Goal: Information Seeking & Learning: Learn about a topic

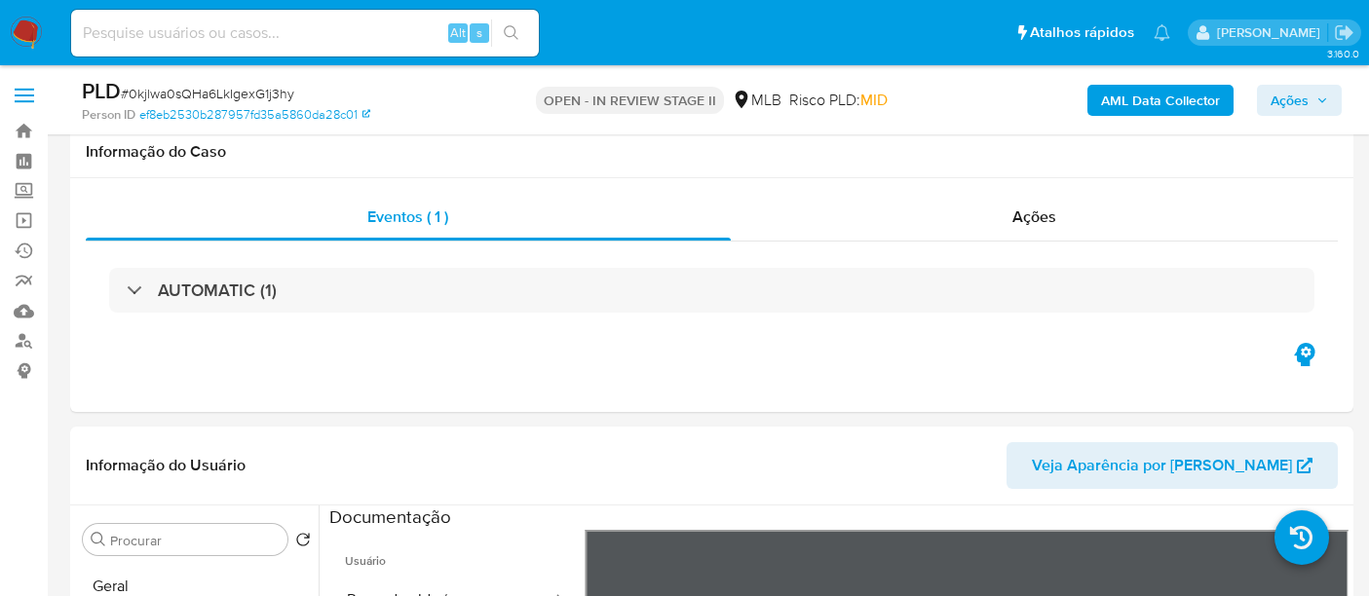
select select "10"
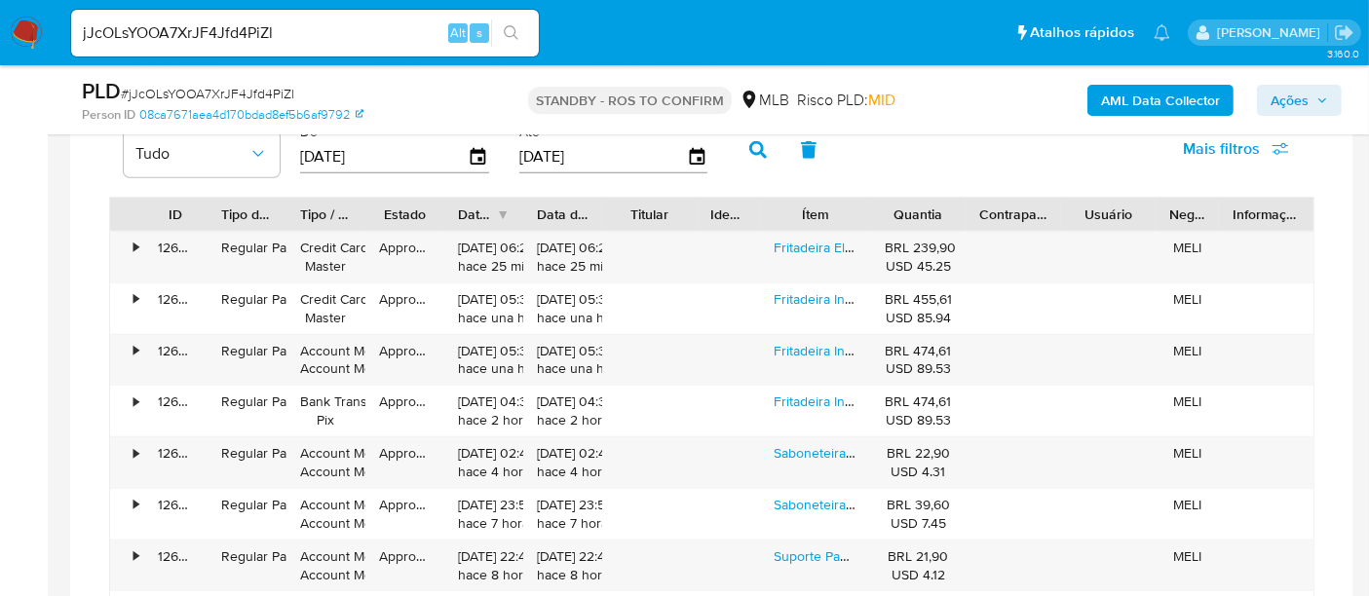
scroll to position [605, 0]
drag, startPoint x: 307, startPoint y: 34, endPoint x: 0, endPoint y: -18, distance: 311.2
paste input "0kjlwa0sQHa6LkIgexG1j3hy"
type input "0kjlwa0sQHa6LkIgexG1j3hy"
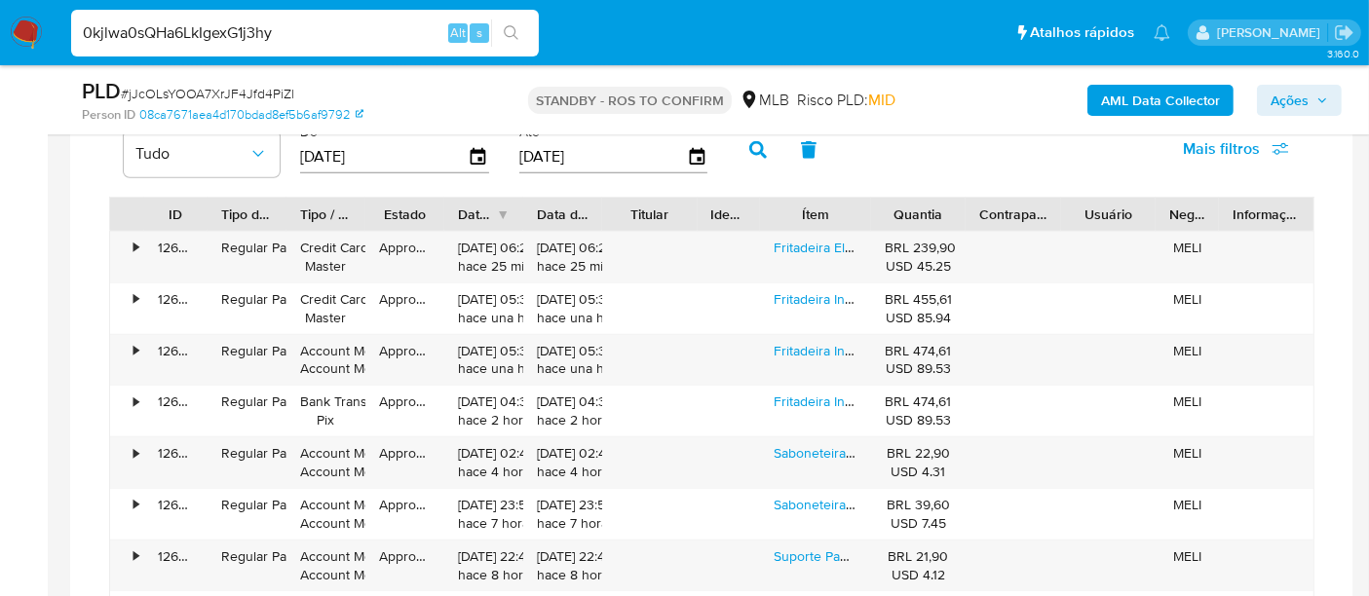
click at [511, 30] on icon "search-icon" at bounding box center [512, 33] width 16 height 16
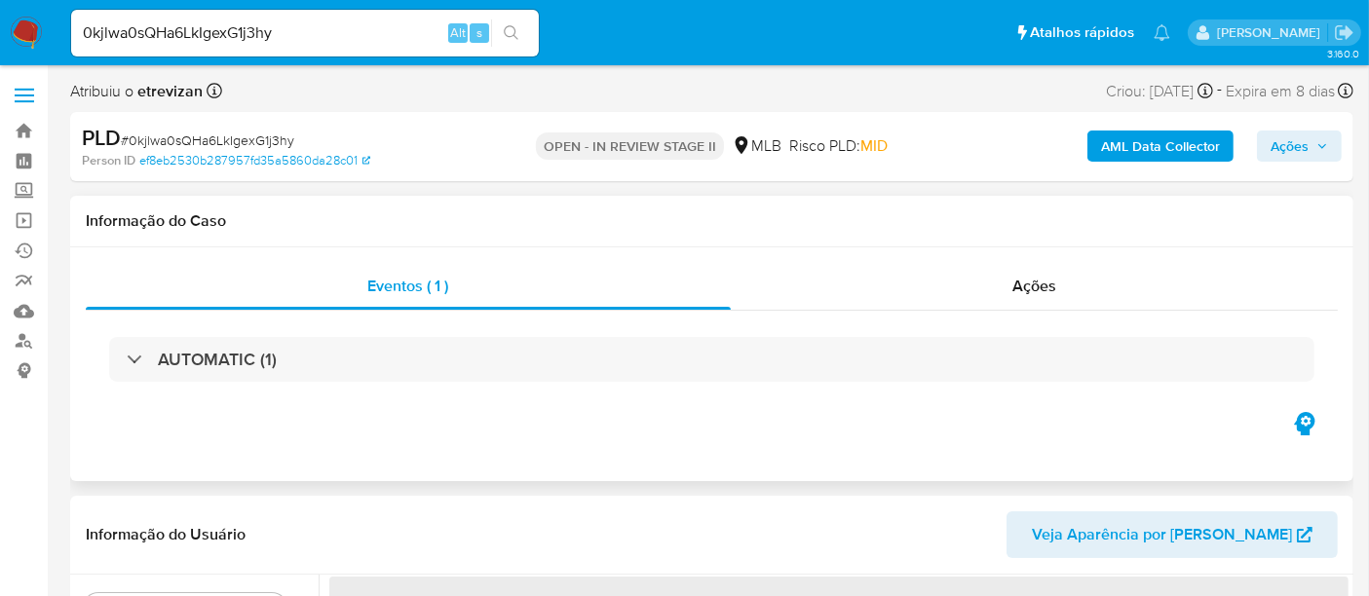
select select "10"
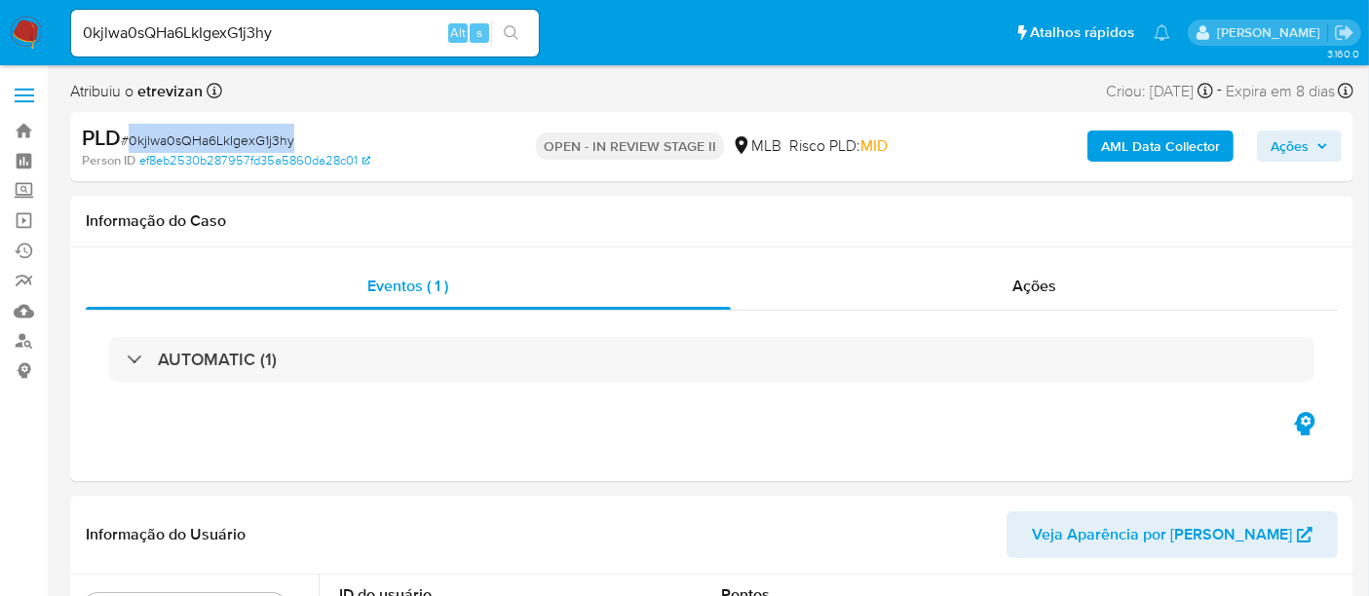
drag, startPoint x: 132, startPoint y: 139, endPoint x: 292, endPoint y: 140, distance: 160.7
click at [292, 140] on span "# 0kjlwa0sQHa6LkIgexG1j3hy" at bounding box center [207, 140] width 173 height 19
copy span "0kjlwa0sQHa6LkIgexG1j3hy"
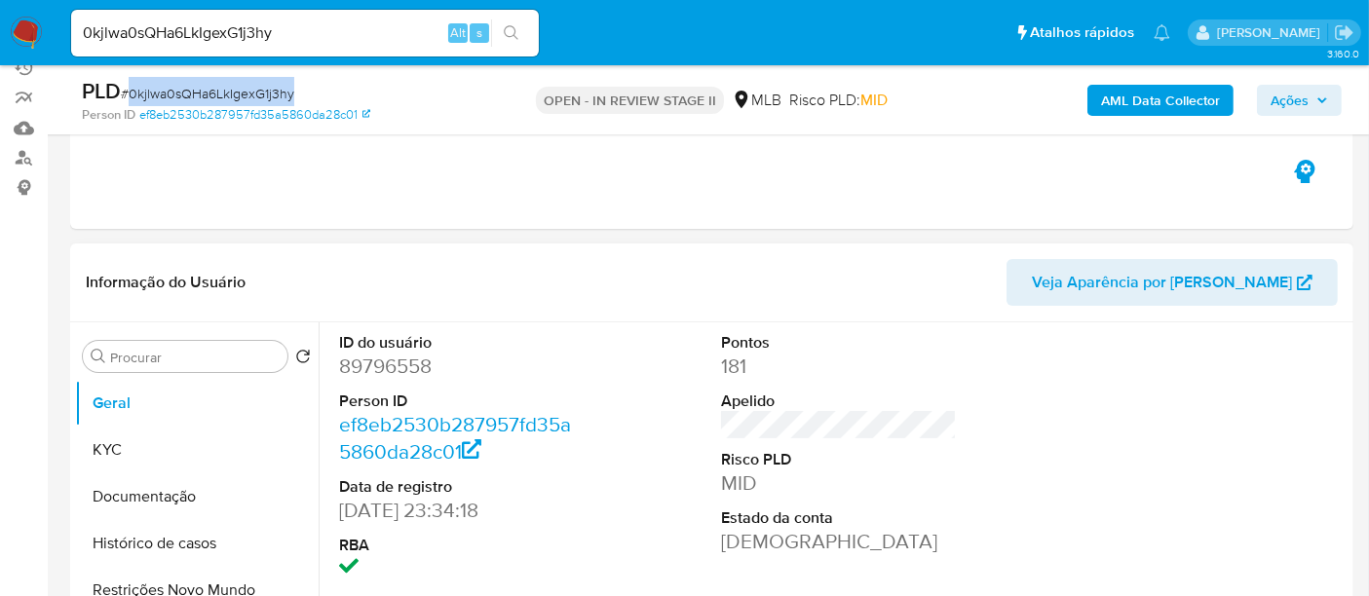
scroll to position [216, 0]
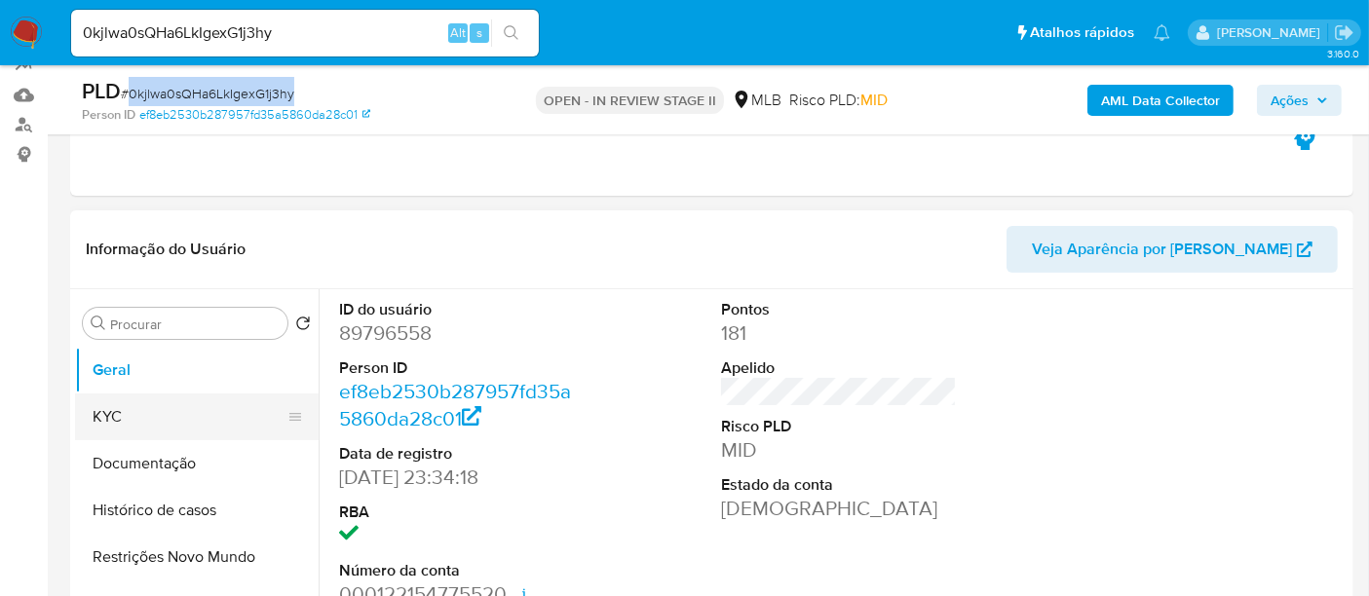
click at [117, 415] on button "KYC" at bounding box center [189, 417] width 228 height 47
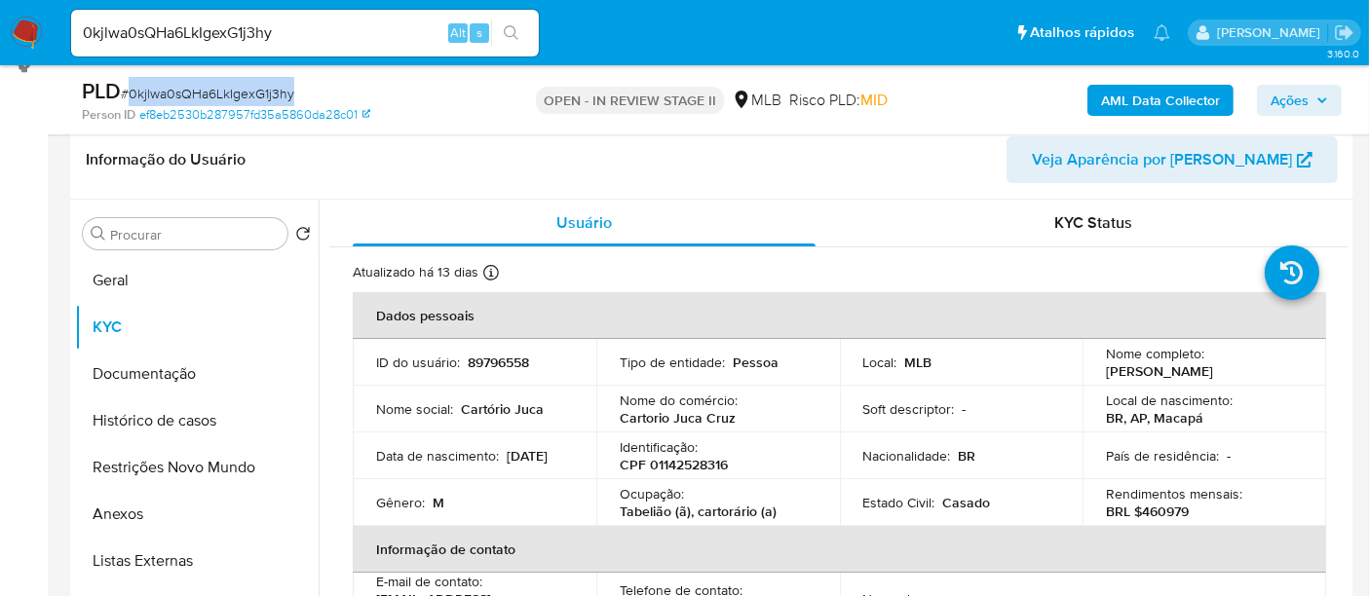
scroll to position [335, 0]
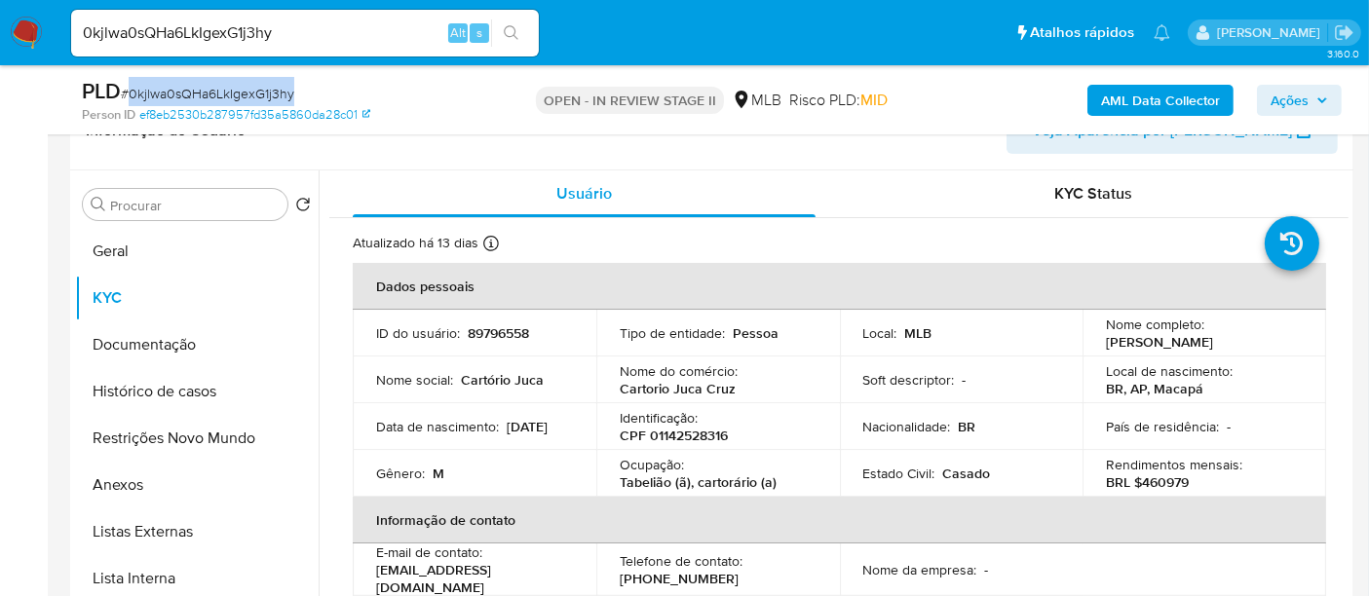
click at [19, 20] on img at bounding box center [26, 33] width 33 height 33
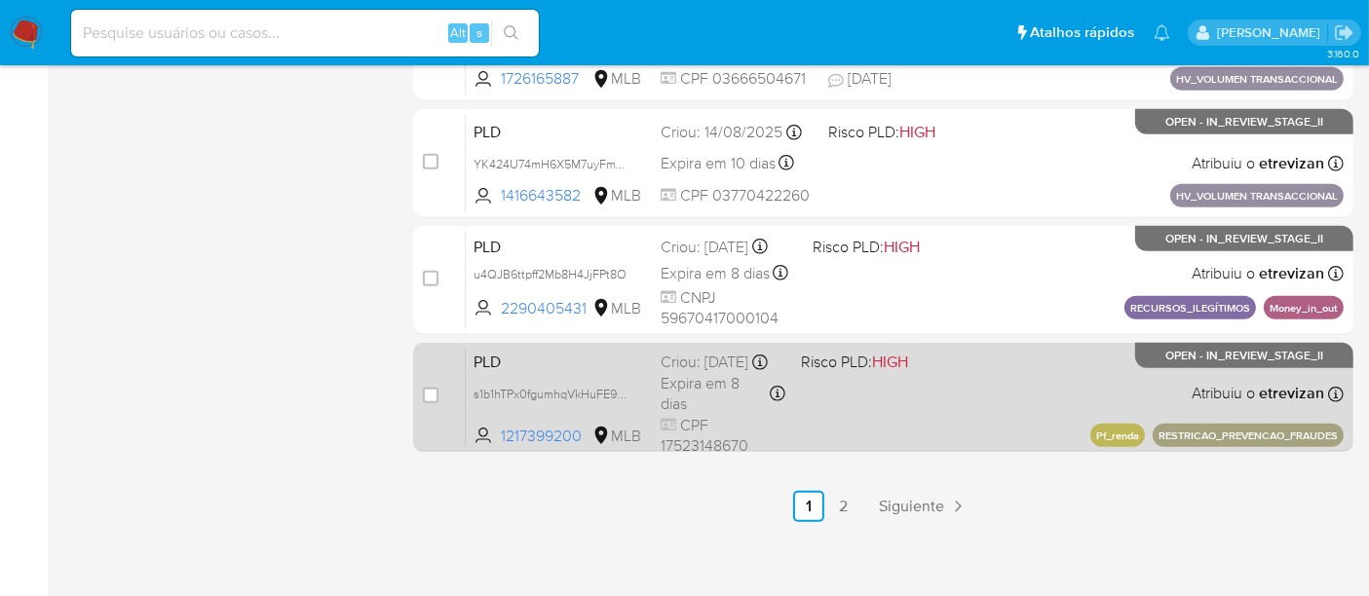
scroll to position [1009, 0]
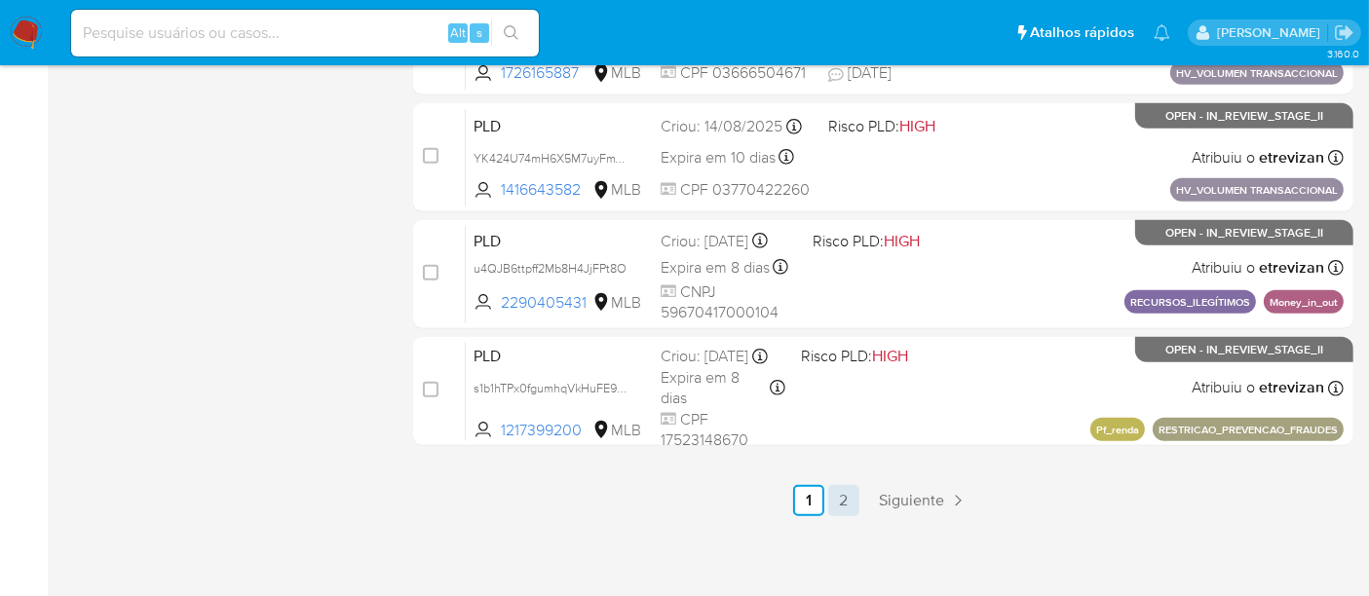
click at [840, 504] on link "2" at bounding box center [843, 500] width 31 height 31
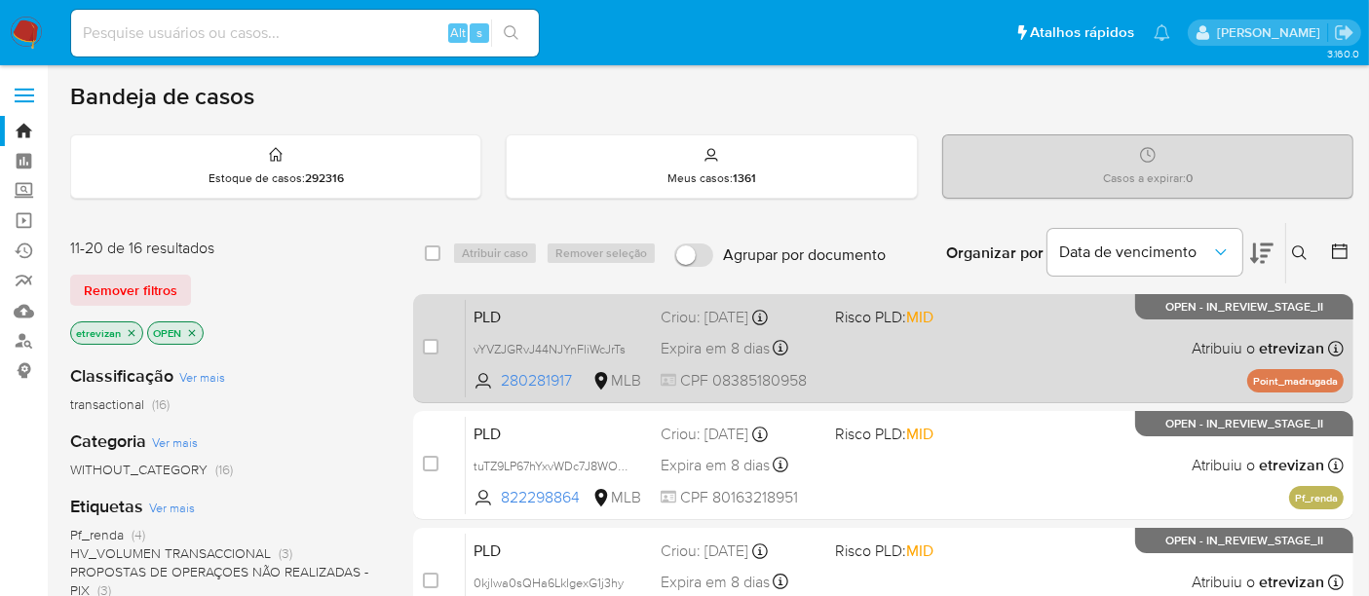
click at [952, 352] on div "PLD vYVZJGRvJ44NJYnFliWcJrTs 280281917 MLB Risco PLD: MID Criou: 12/08/2025 Cri…" at bounding box center [905, 348] width 878 height 98
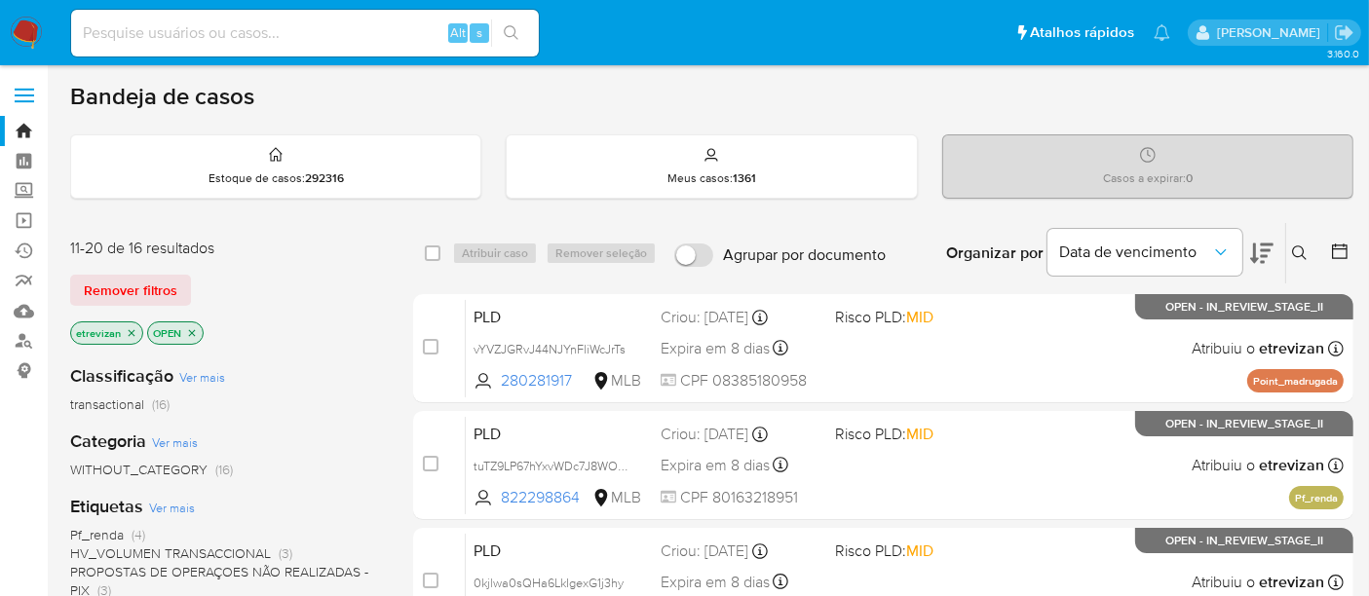
click at [281, 35] on input at bounding box center [305, 32] width 468 height 25
paste input "vYVZJGRvJ44NJYnFliWcJrTs"
type input "vYVZJGRvJ44NJYnFliWcJrTs"
click at [509, 29] on icon "search-icon" at bounding box center [512, 33] width 16 height 16
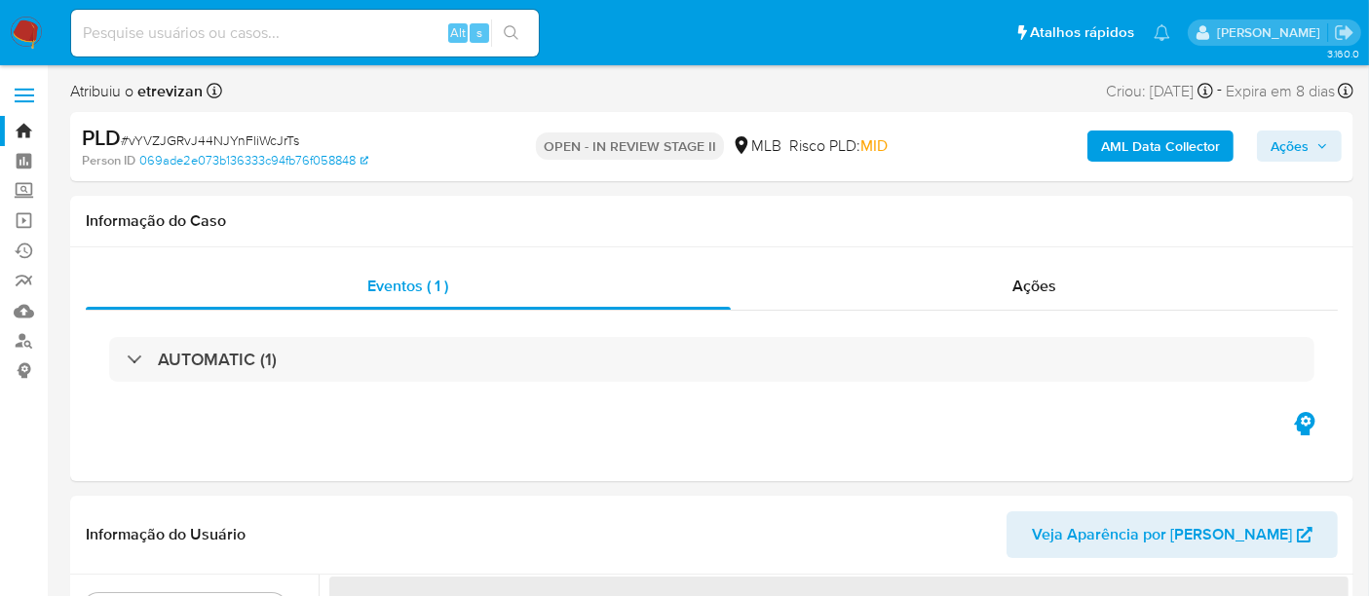
select select "10"
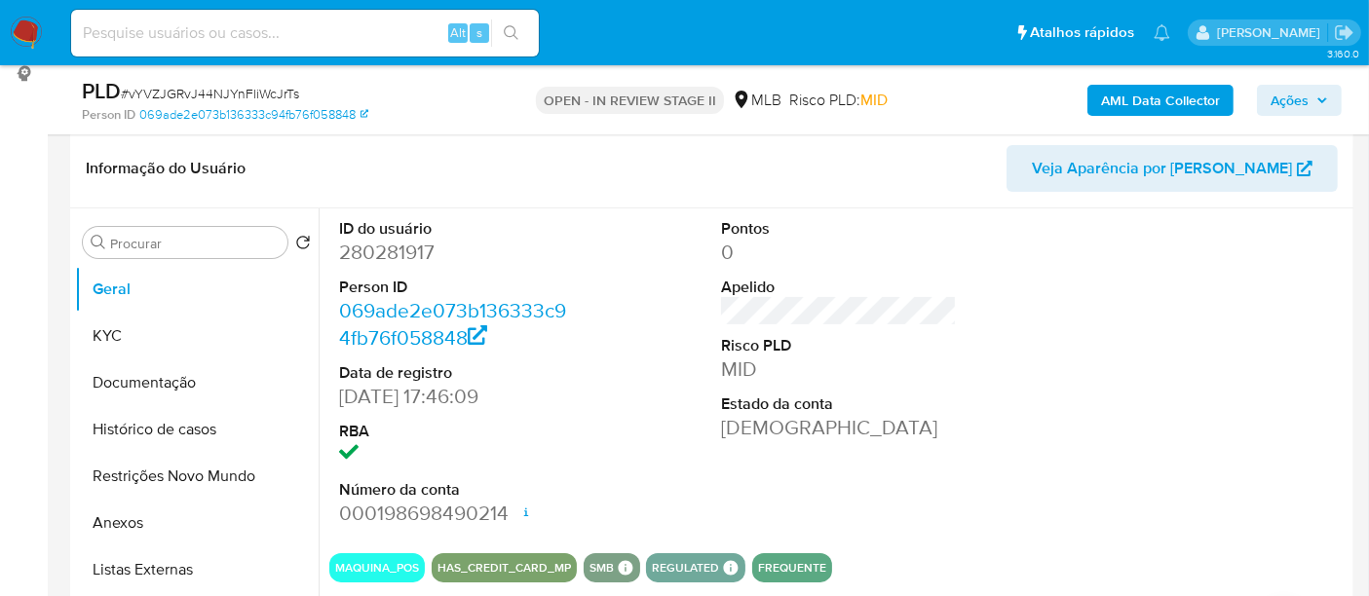
scroll to position [324, 0]
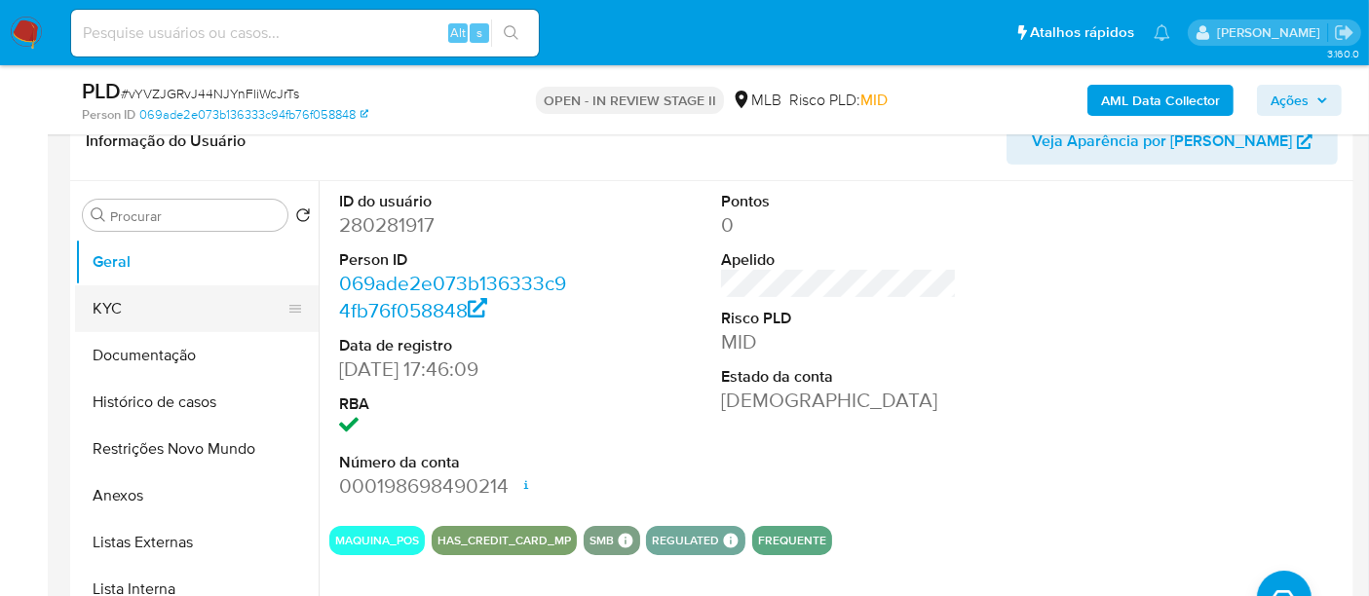
click at [143, 304] on button "KYC" at bounding box center [189, 308] width 228 height 47
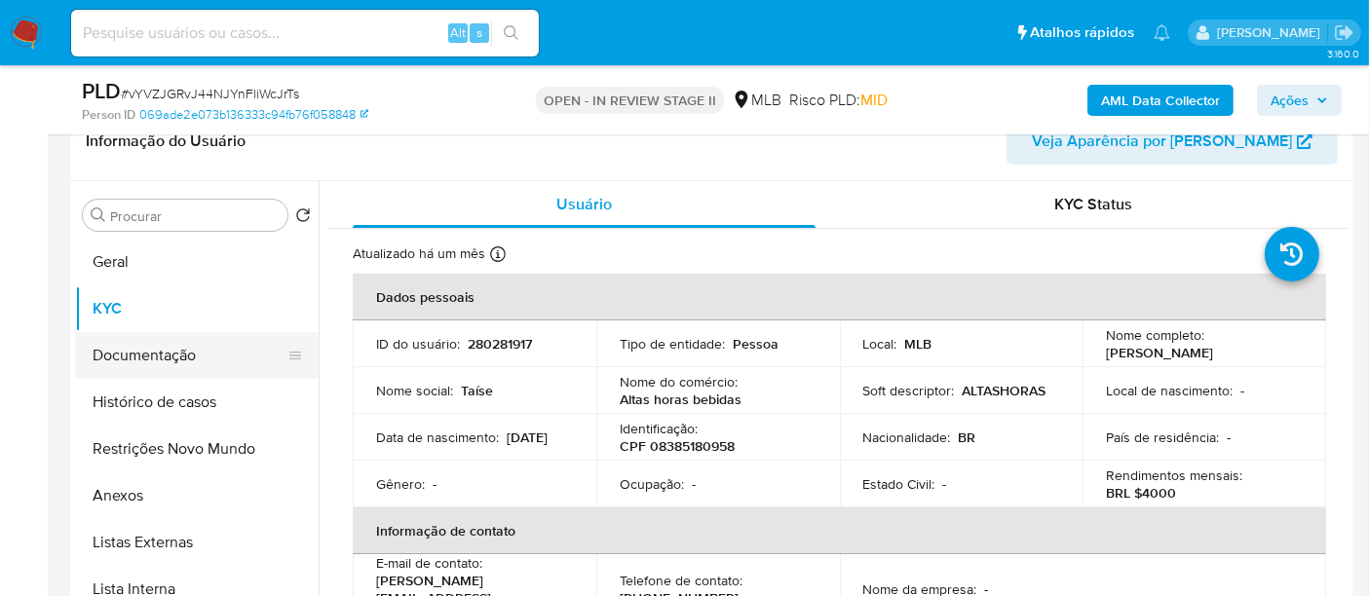
click at [150, 358] on button "Documentação" at bounding box center [189, 355] width 228 height 47
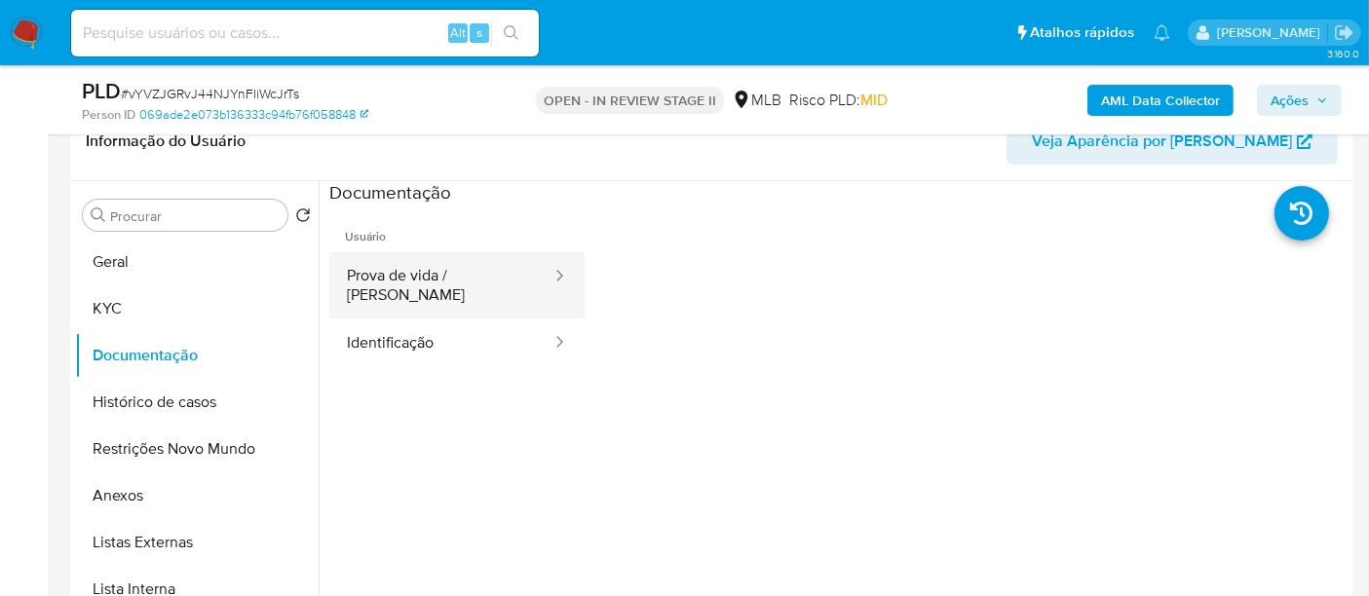
click at [435, 275] on button "Prova de vida / Selfie" at bounding box center [441, 285] width 224 height 66
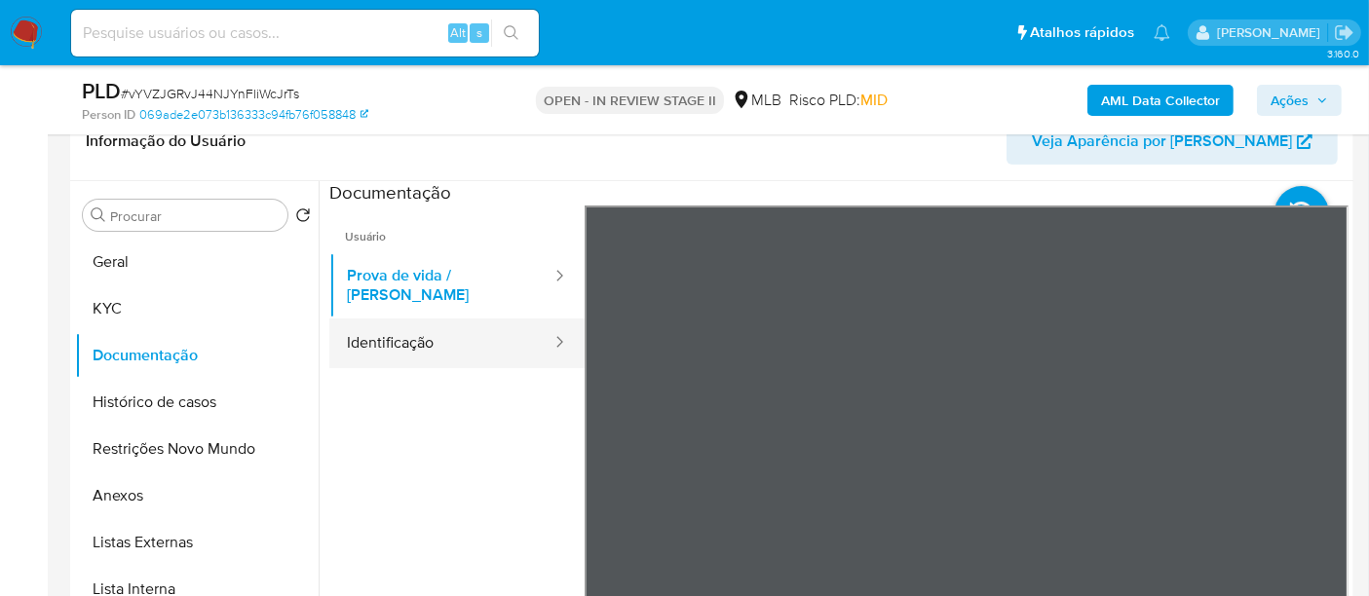
click at [403, 321] on button "Identificação" at bounding box center [441, 344] width 224 height 50
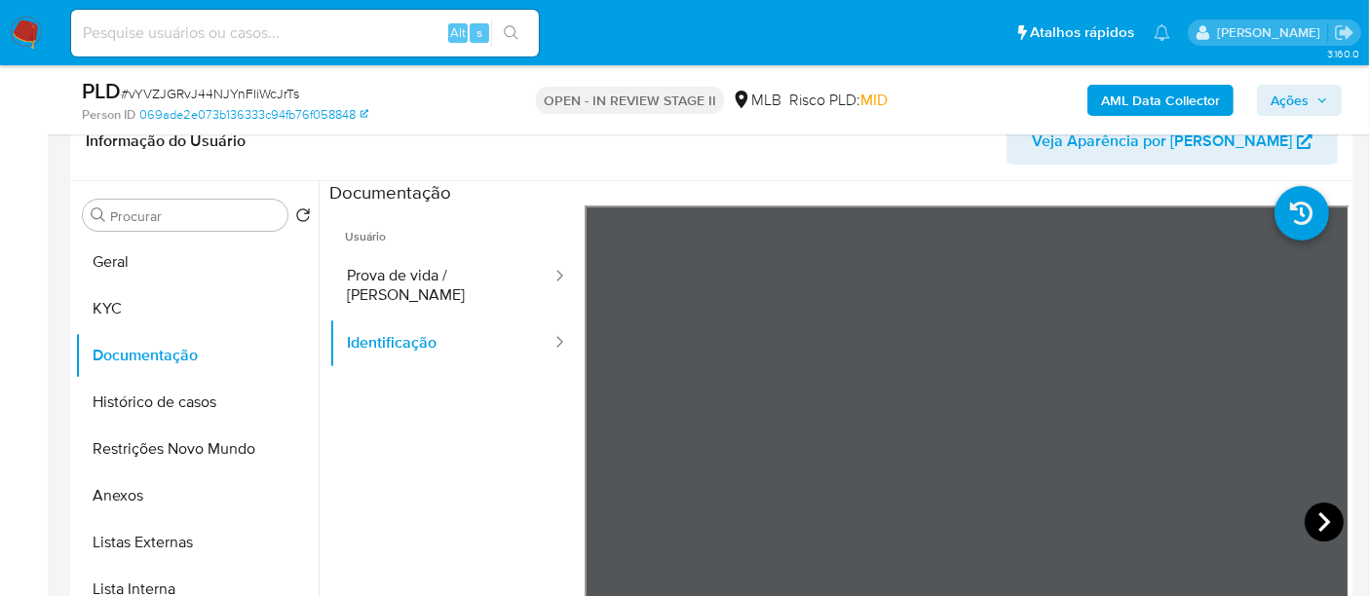
click at [1307, 516] on icon at bounding box center [1323, 522] width 39 height 39
click at [120, 305] on button "KYC" at bounding box center [189, 308] width 228 height 47
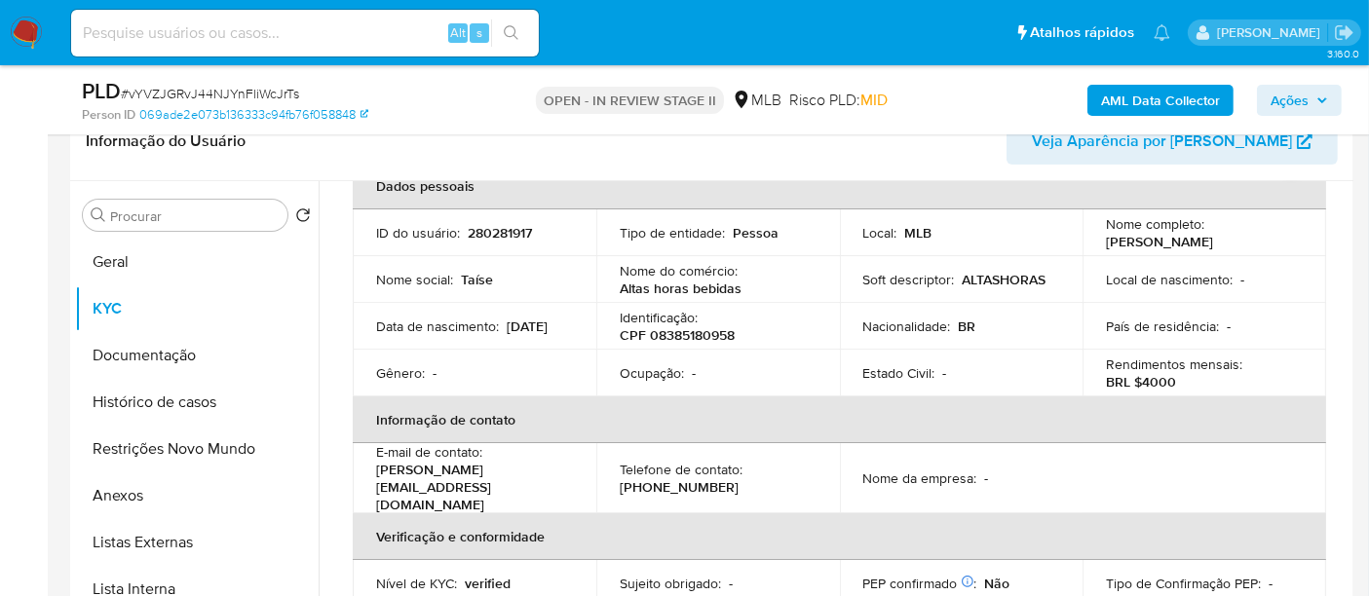
scroll to position [0, 0]
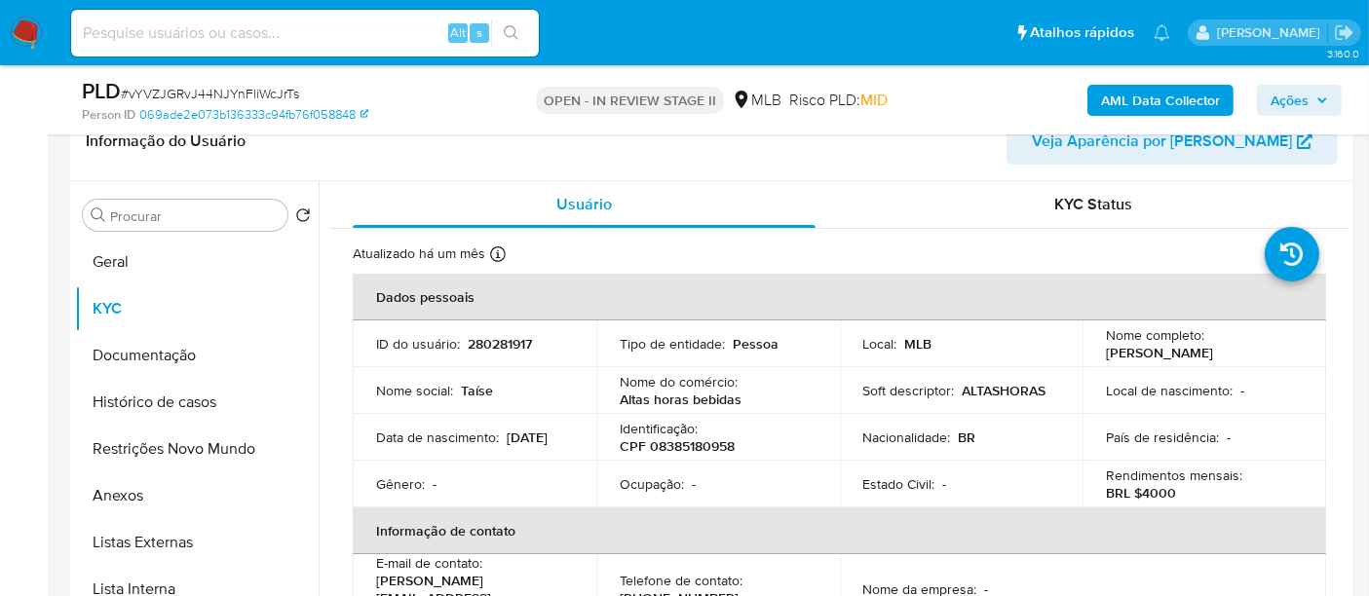
click at [23, 27] on img at bounding box center [26, 33] width 33 height 33
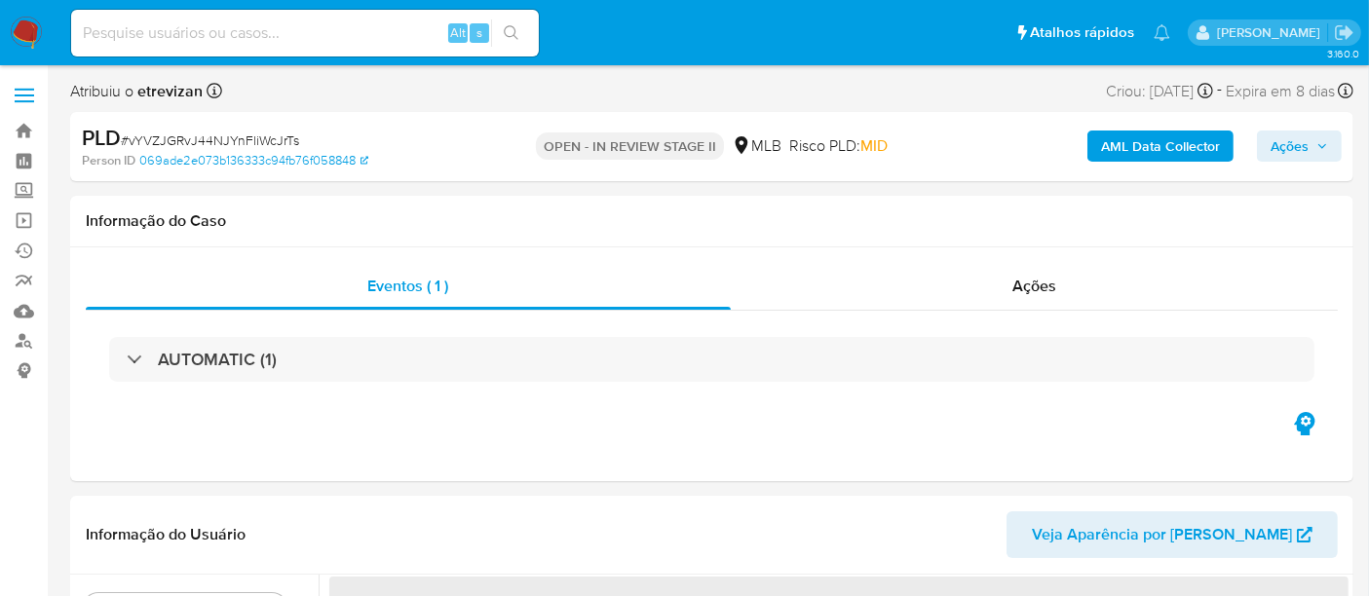
select select "10"
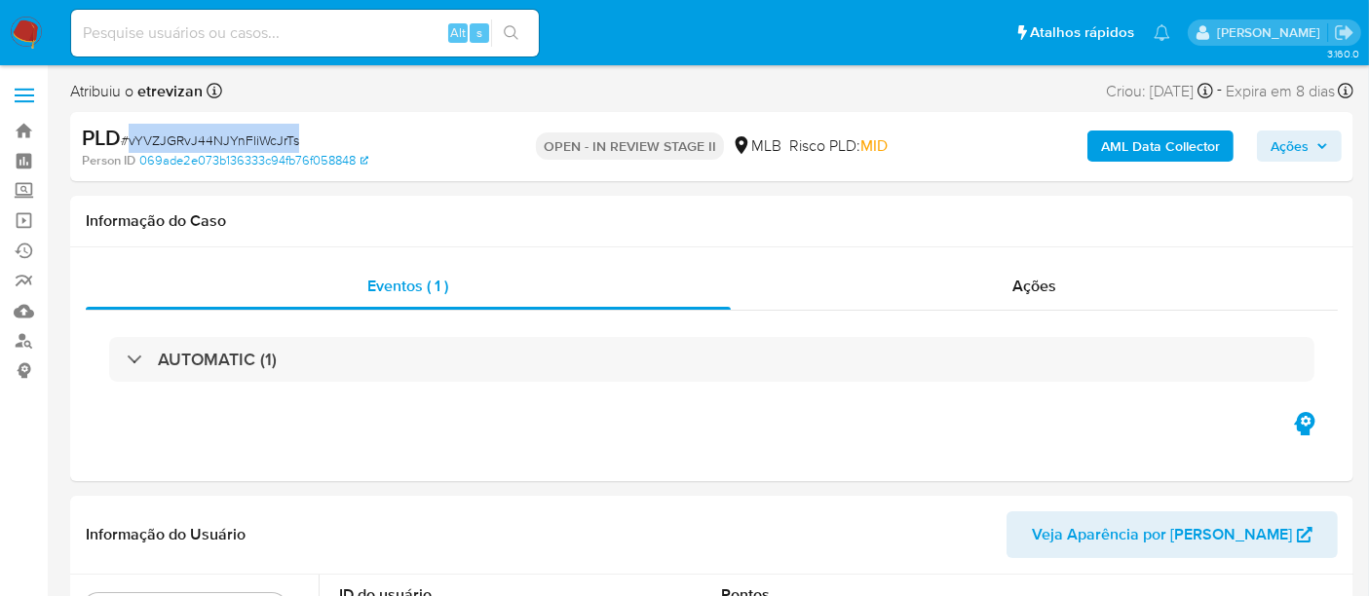
drag, startPoint x: 131, startPoint y: 140, endPoint x: 293, endPoint y: 137, distance: 162.7
click at [293, 137] on span "# vYVZJGRvJ44NJYnFliWcJrTs" at bounding box center [210, 140] width 178 height 19
copy span "vYVZJGRvJ44NJYnFliWcJrTs"
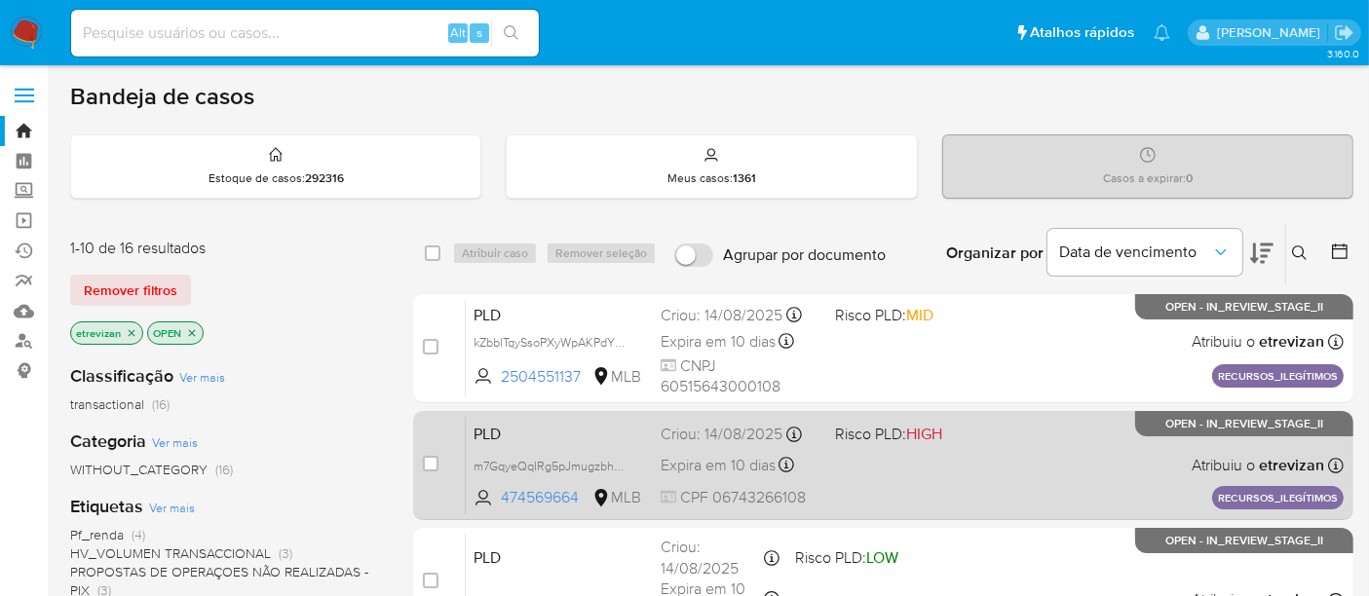
click at [1037, 458] on div "PLD m7GqyeQqIRg5pJmugzbhqYNl 474569664 MLB Risco PLD: HIGH Criou: 14/08/2025 Cr…" at bounding box center [905, 465] width 878 height 98
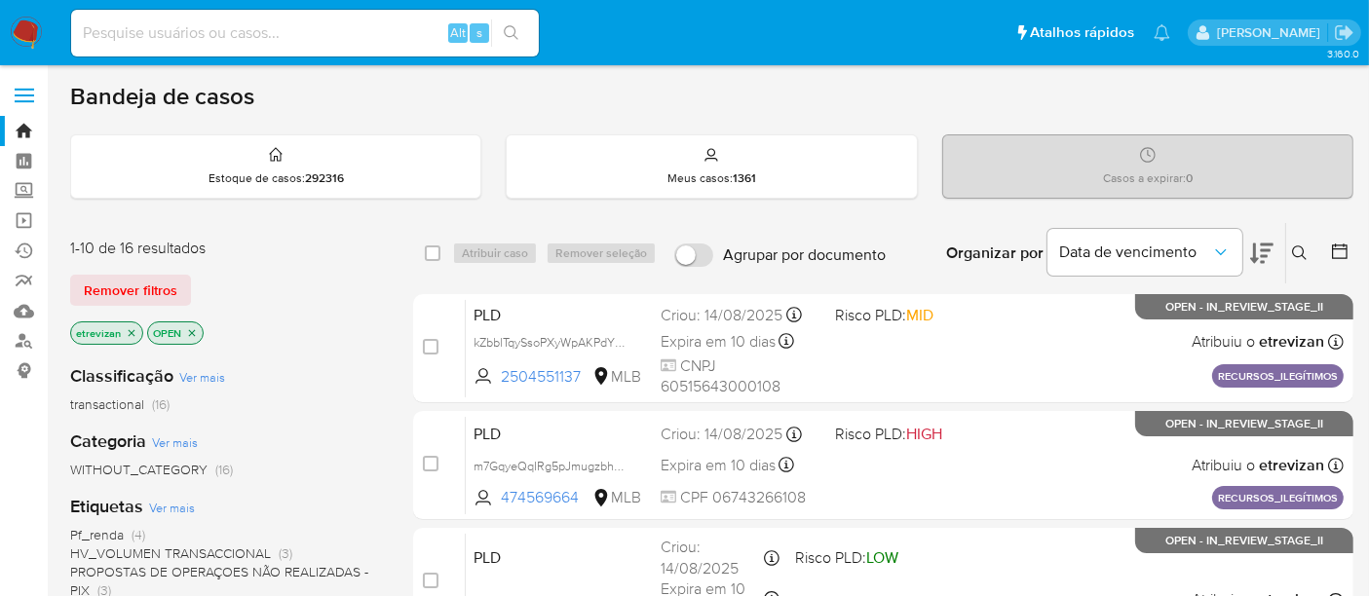
click at [306, 27] on input at bounding box center [305, 32] width 468 height 25
paste input "m7GqyeQqIRg5pJmugzbhqYNl"
type input "m7GqyeQqIRg5pJmugzbhqYNl"
click at [509, 28] on icon "search-icon" at bounding box center [512, 33] width 16 height 16
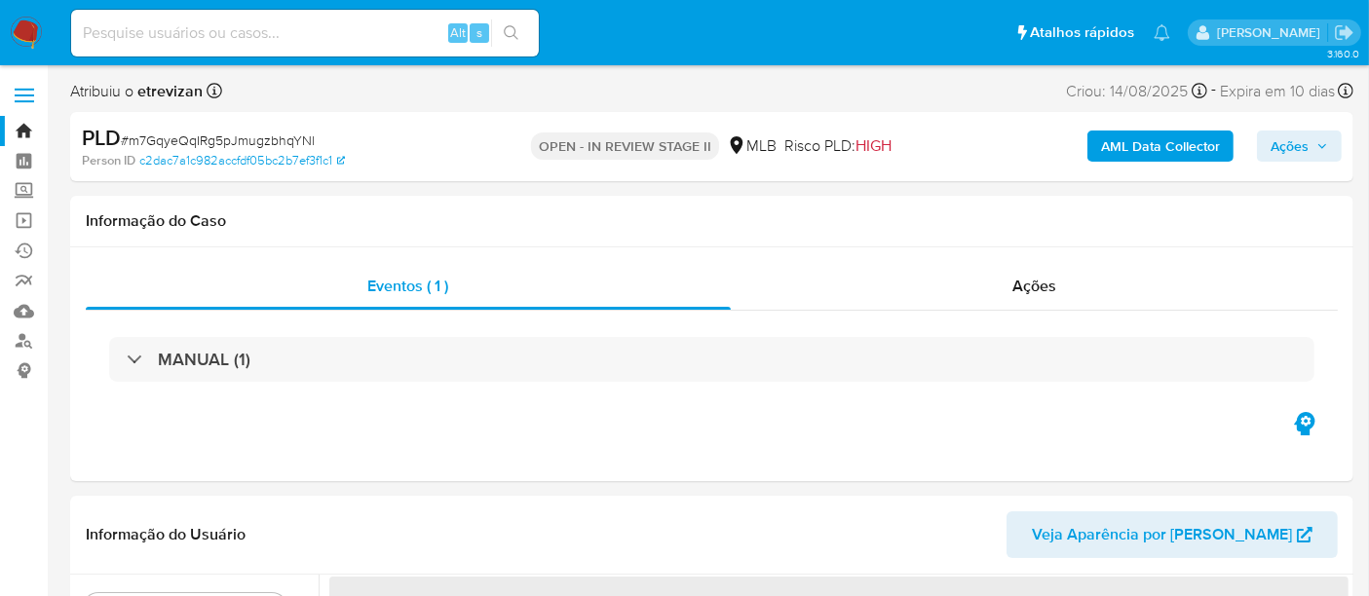
select select "10"
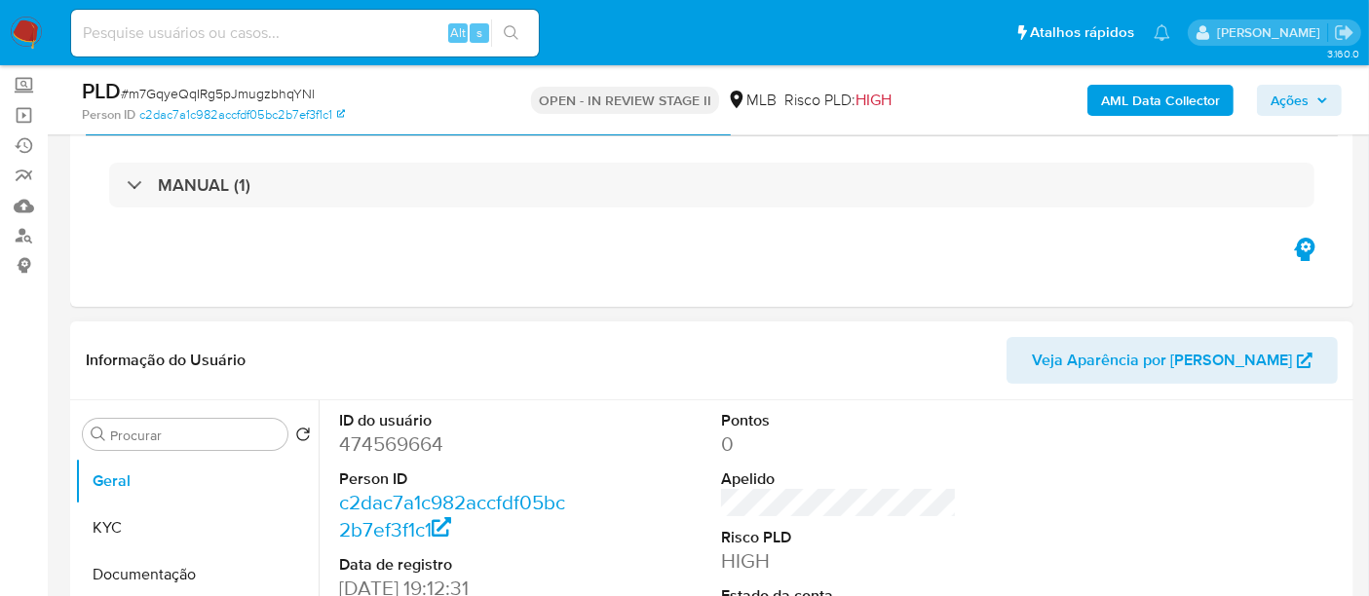
scroll to position [108, 0]
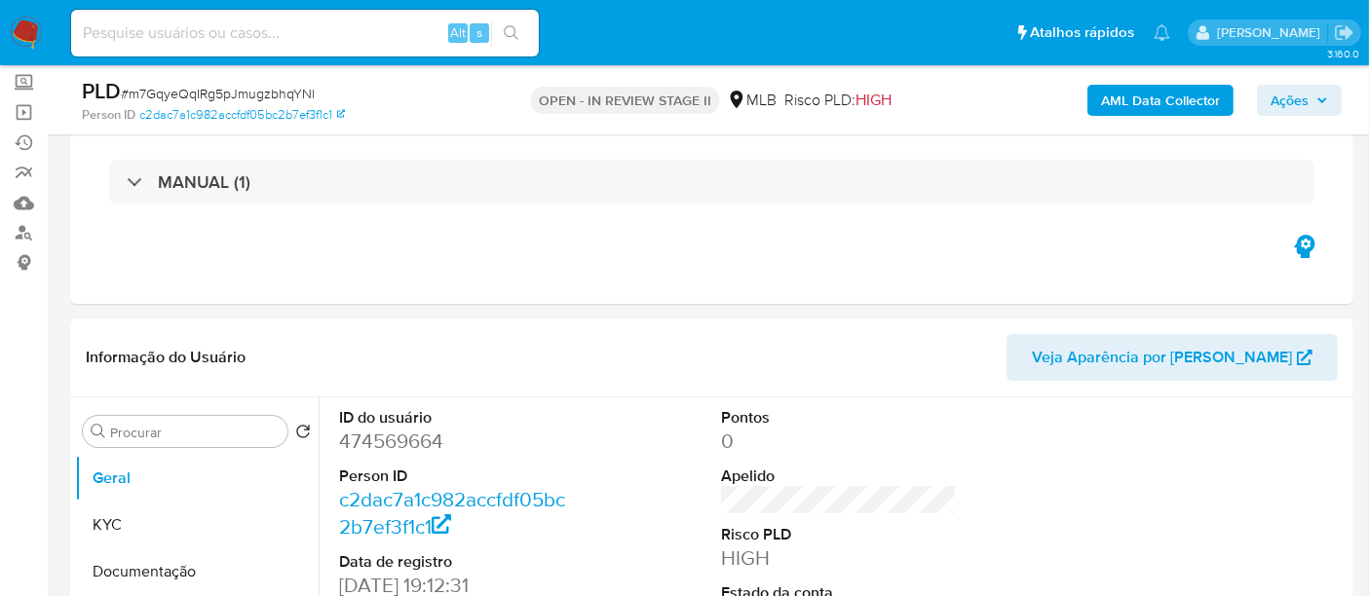
click at [255, 34] on input at bounding box center [305, 32] width 468 height 25
paste input "m7GqyeQqIRg5pJmugzbhqYNl"
type input "m7GqyeQqIRg5pJmugzbhqYNl"
click at [514, 29] on icon "search-icon" at bounding box center [511, 32] width 15 height 15
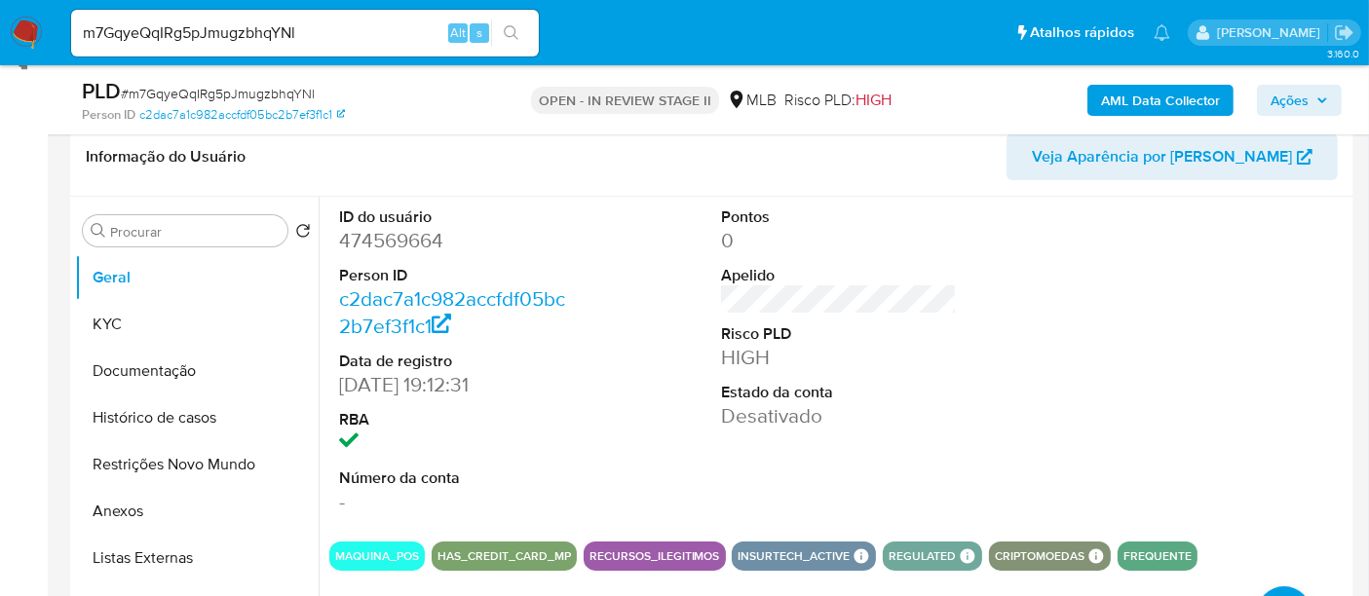
scroll to position [324, 0]
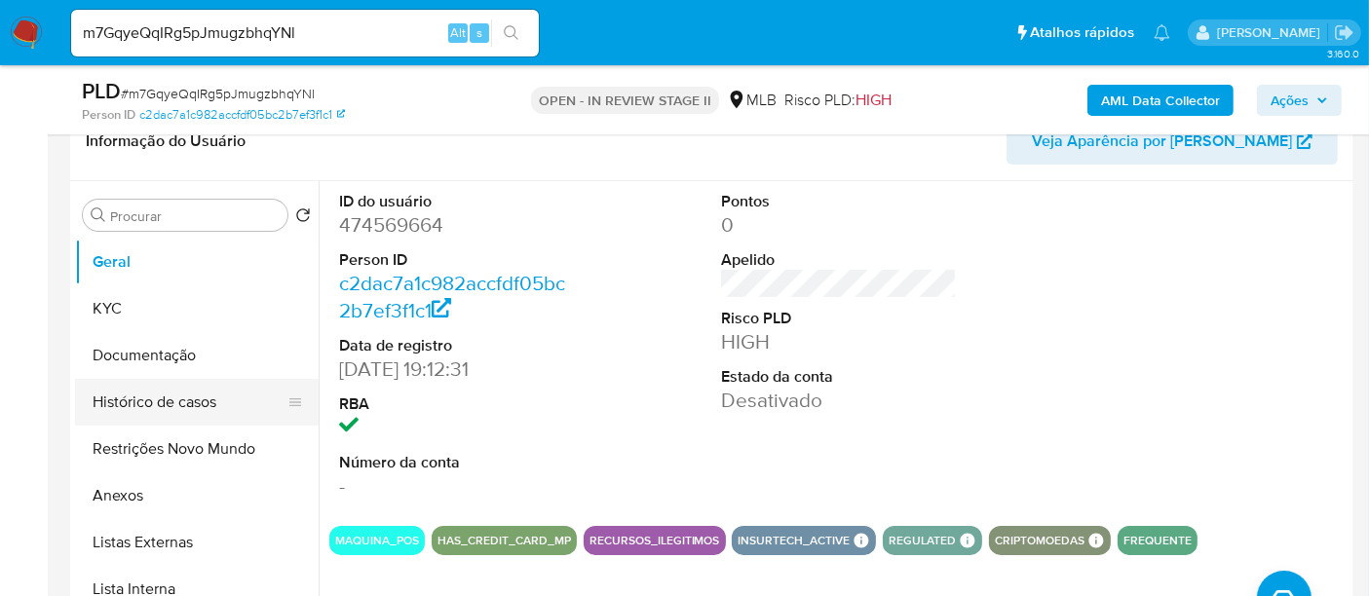
click at [157, 403] on button "Histórico de casos" at bounding box center [189, 402] width 228 height 47
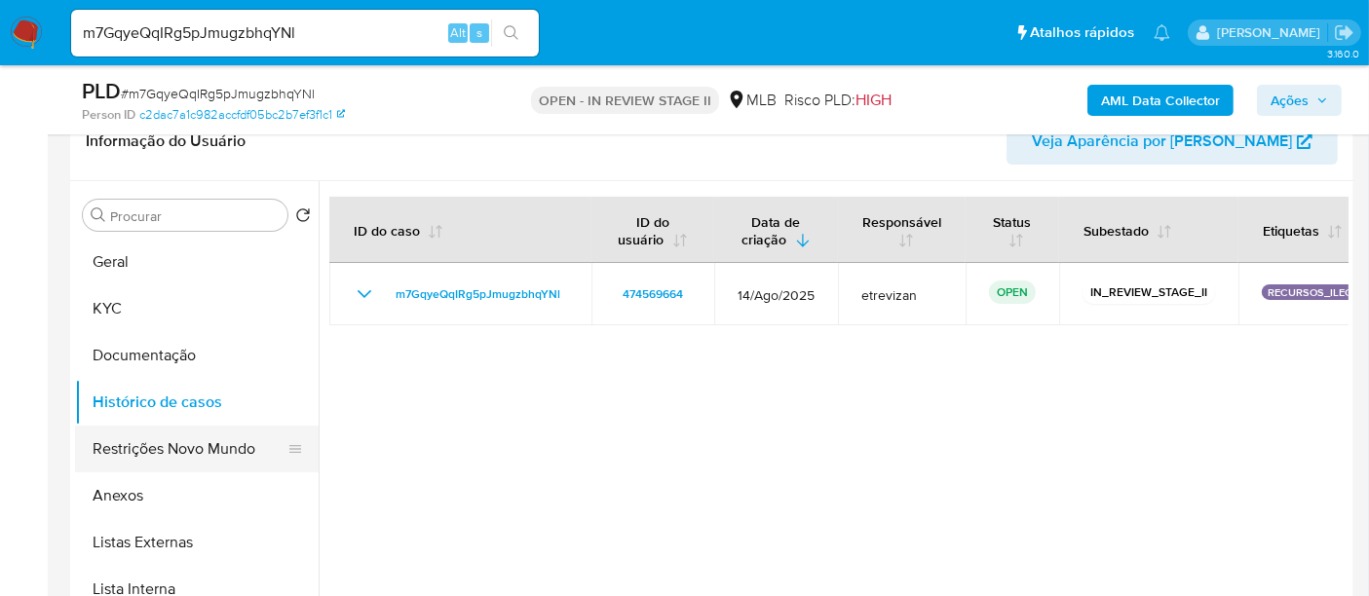
click at [150, 440] on button "Restrições Novo Mundo" at bounding box center [189, 449] width 228 height 47
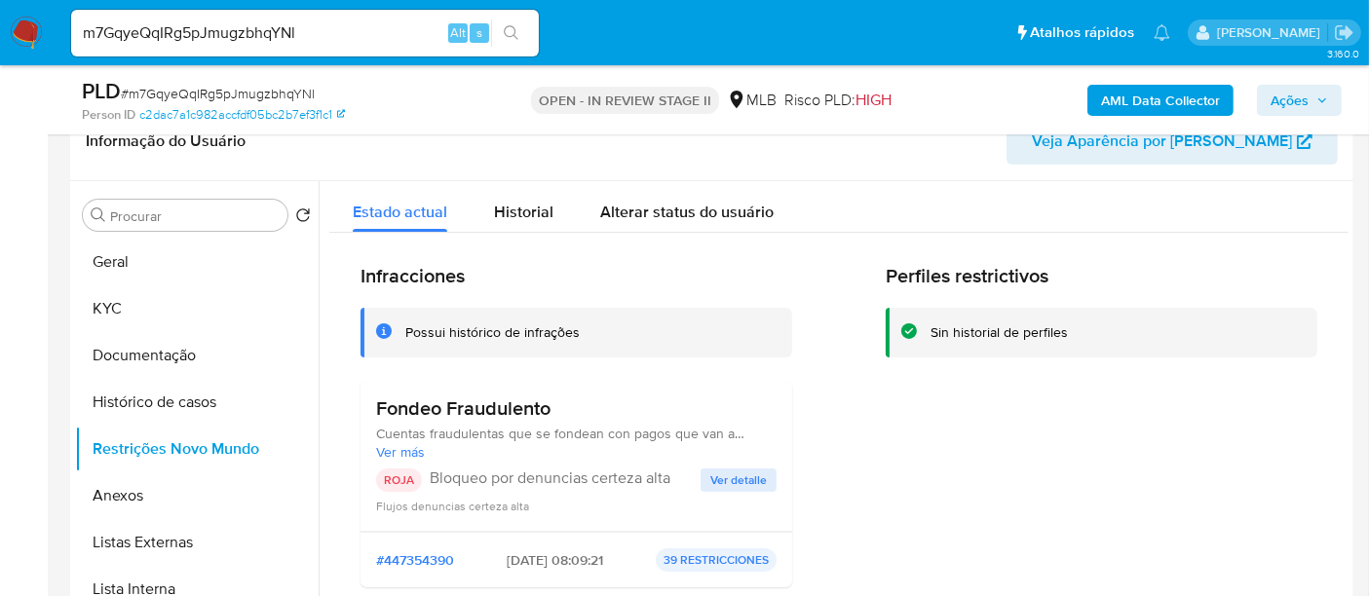
click at [726, 472] on span "Ver detalle" at bounding box center [738, 480] width 57 height 19
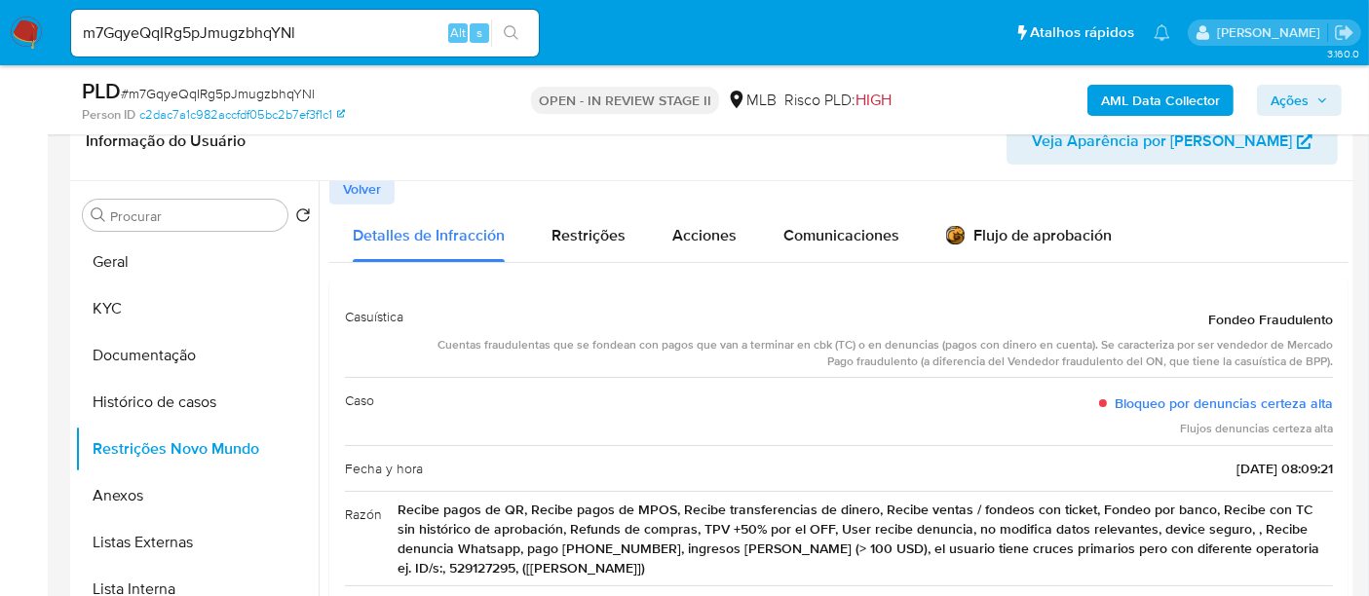
scroll to position [0, 0]
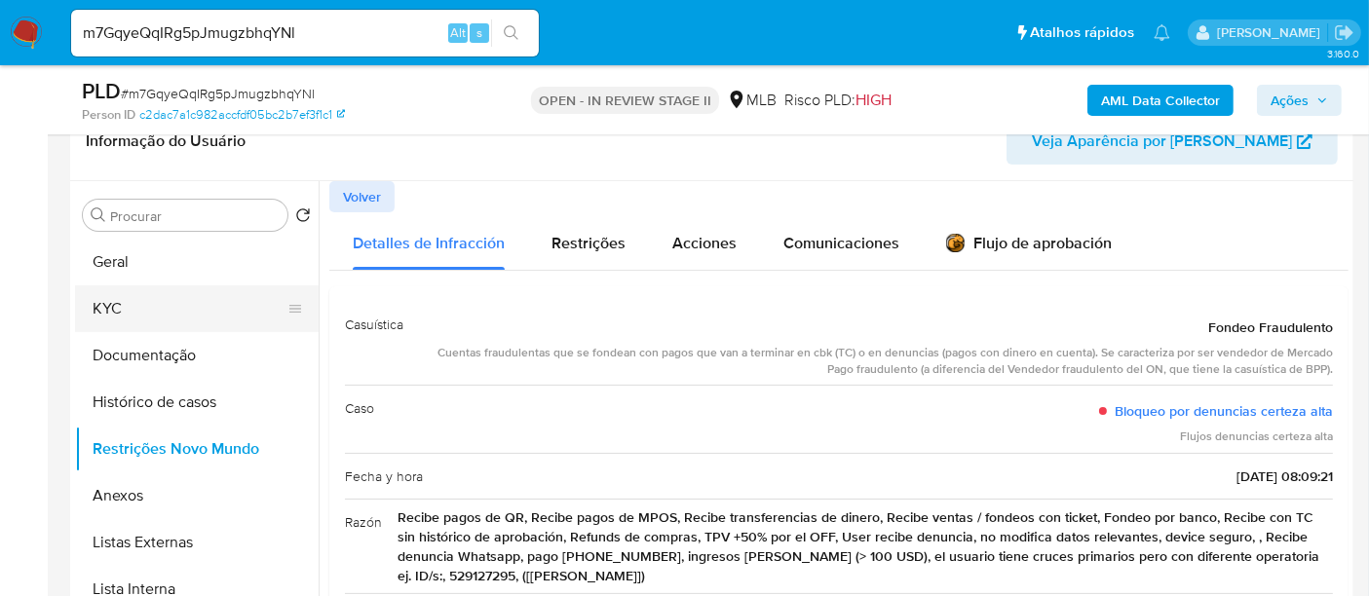
click at [140, 315] on button "KYC" at bounding box center [189, 308] width 228 height 47
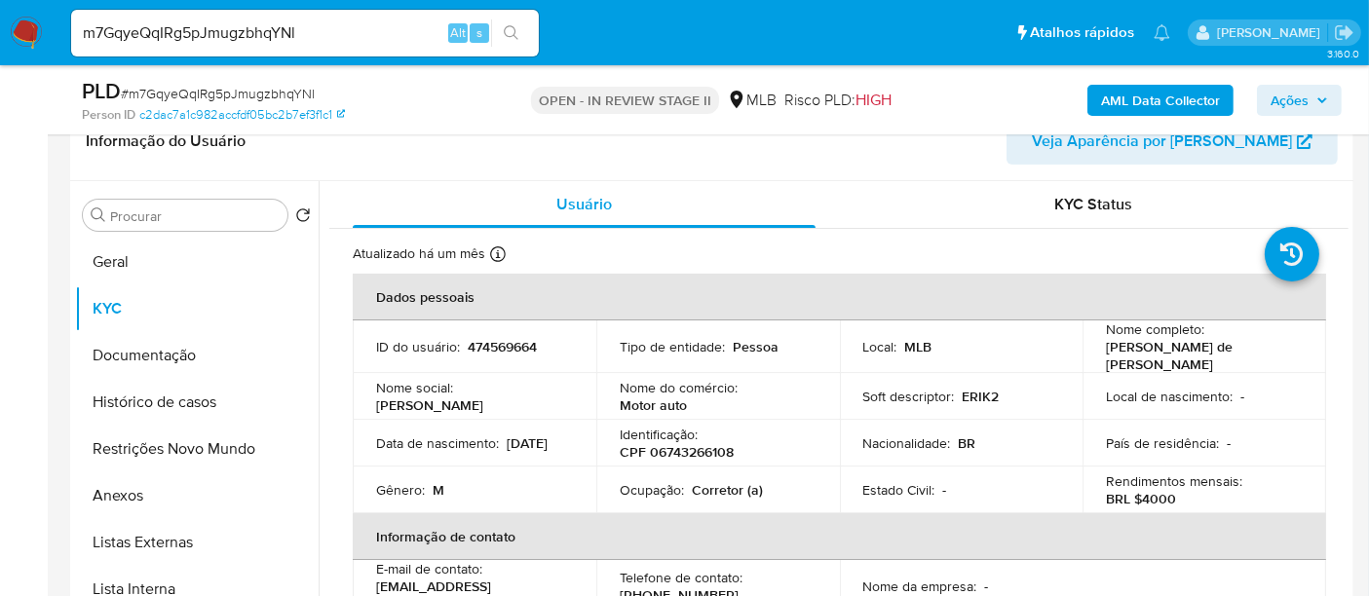
drag, startPoint x: 377, startPoint y: 449, endPoint x: 452, endPoint y: 456, distance: 75.3
click at [452, 456] on td "Data de nascimento : 05/05/2003" at bounding box center [475, 443] width 244 height 47
copy p "05/05/2003"
click at [148, 355] on button "Documentação" at bounding box center [189, 355] width 228 height 47
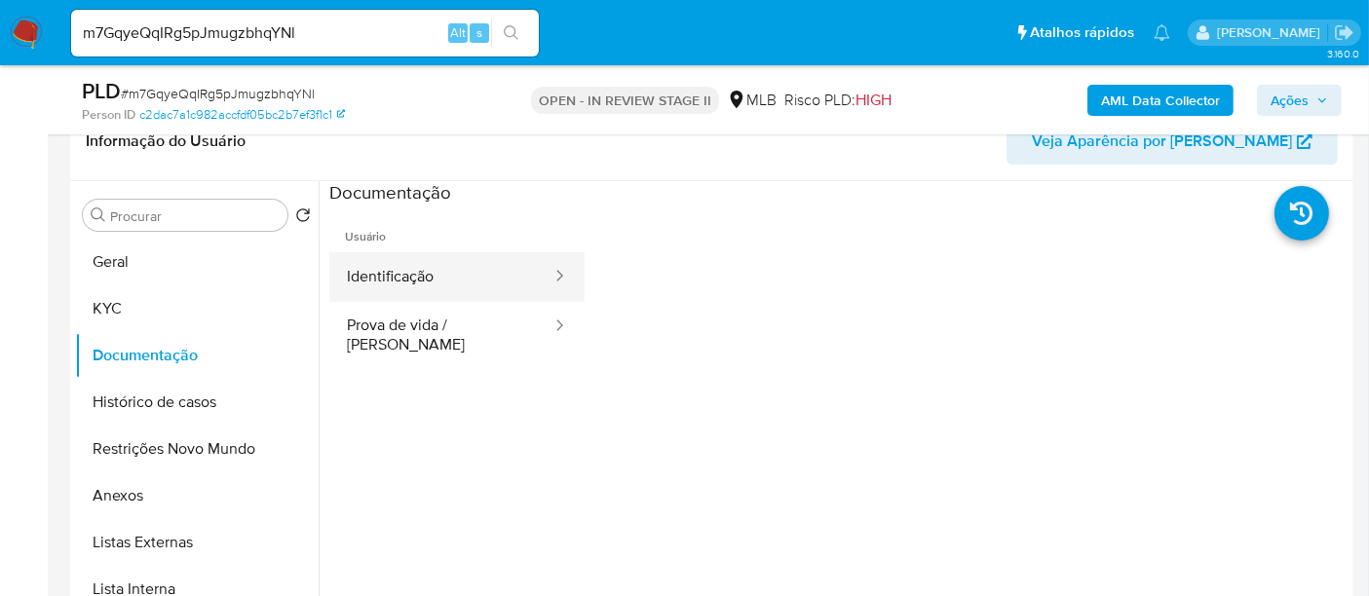
click at [442, 285] on button "Identificação" at bounding box center [441, 277] width 224 height 50
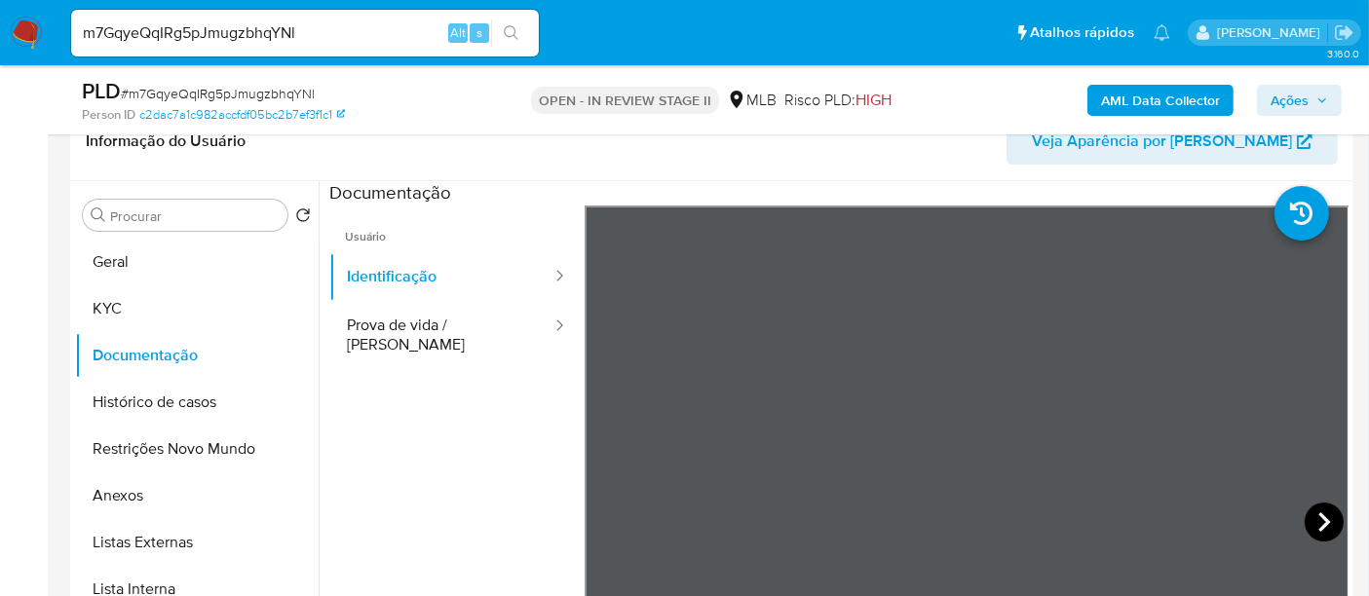
click at [1308, 516] on icon at bounding box center [1323, 522] width 39 height 39
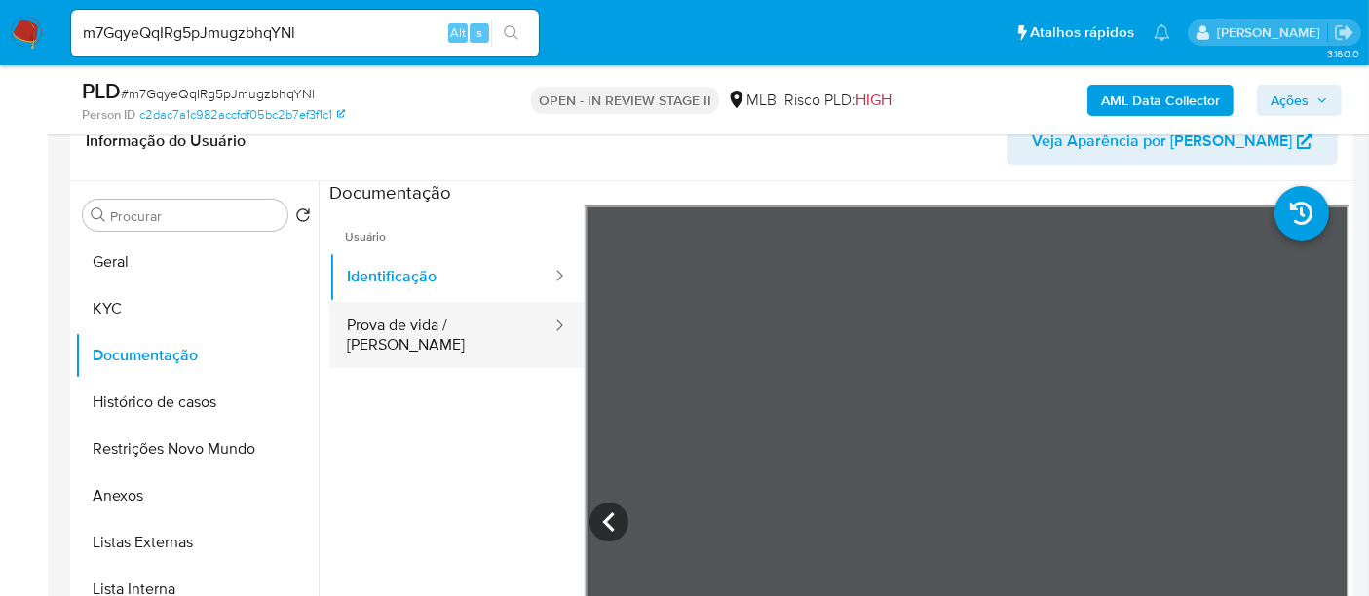
click at [387, 319] on button "Prova de vida / Selfie" at bounding box center [441, 335] width 224 height 66
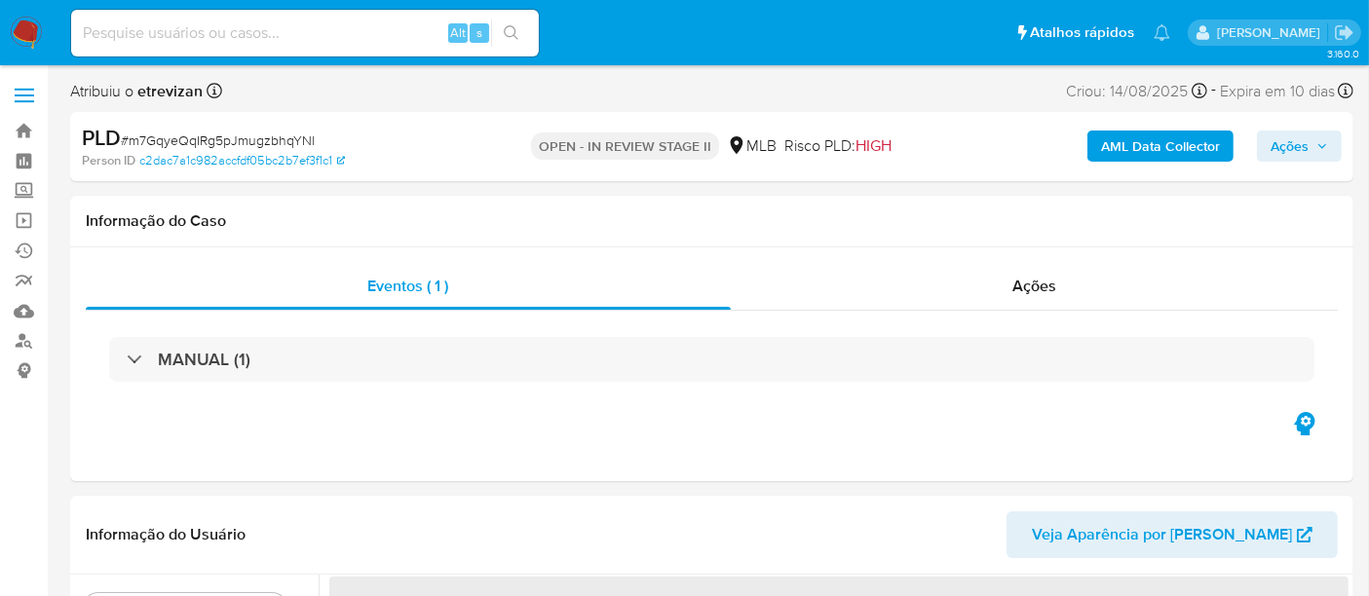
select select "10"
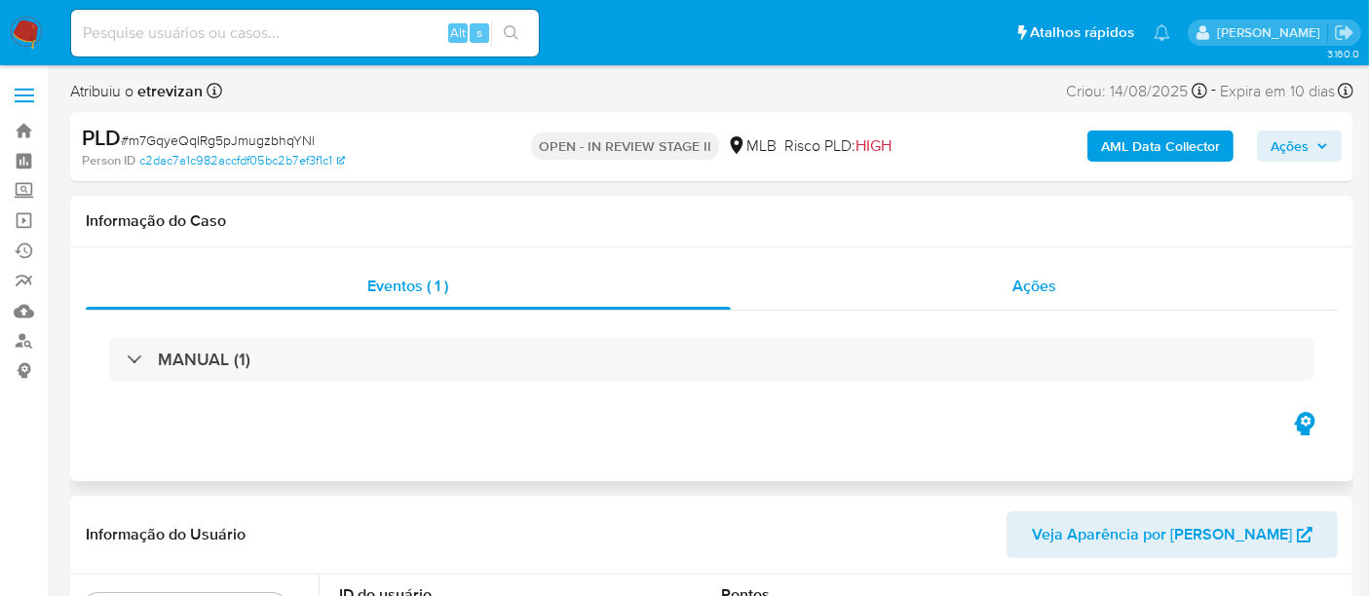
click at [1038, 296] on span "Ações" at bounding box center [1034, 286] width 44 height 22
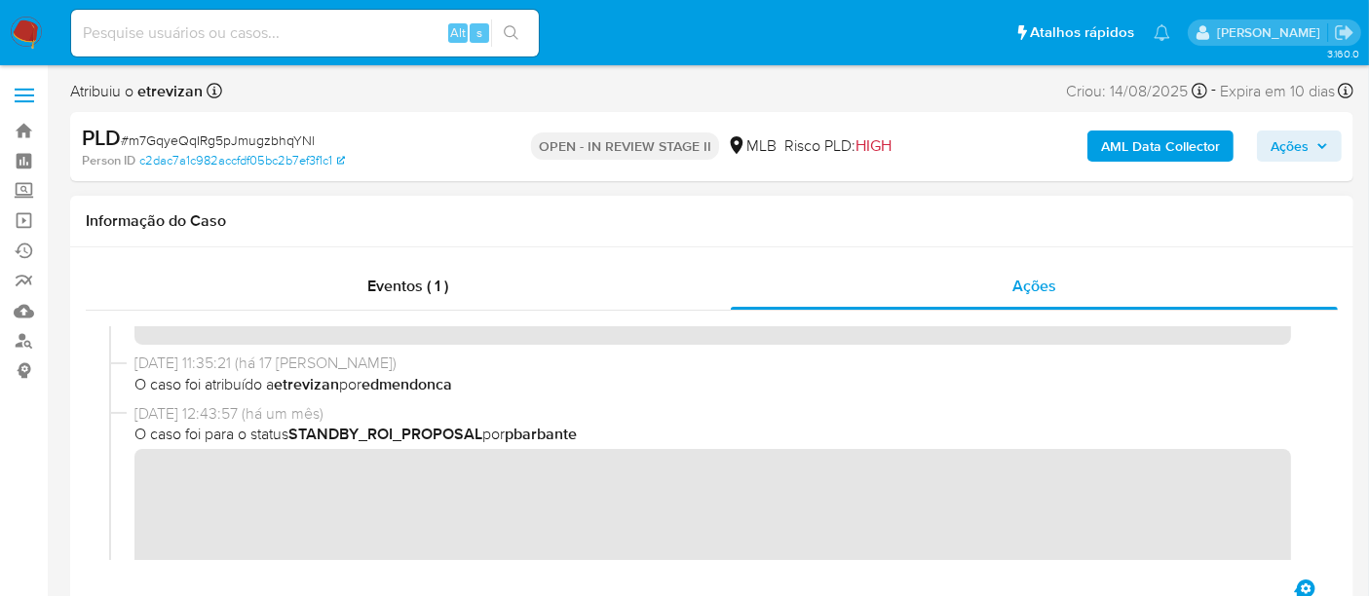
scroll to position [108, 0]
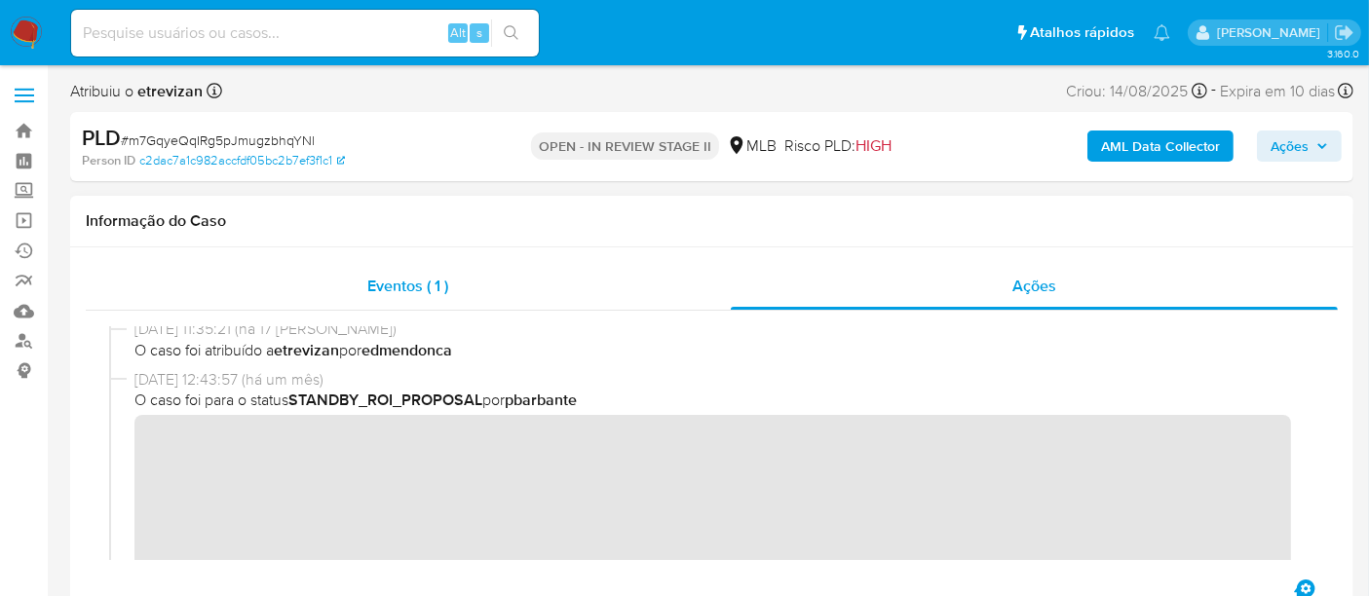
click at [388, 286] on span "Eventos ( 1 )" at bounding box center [407, 286] width 81 height 22
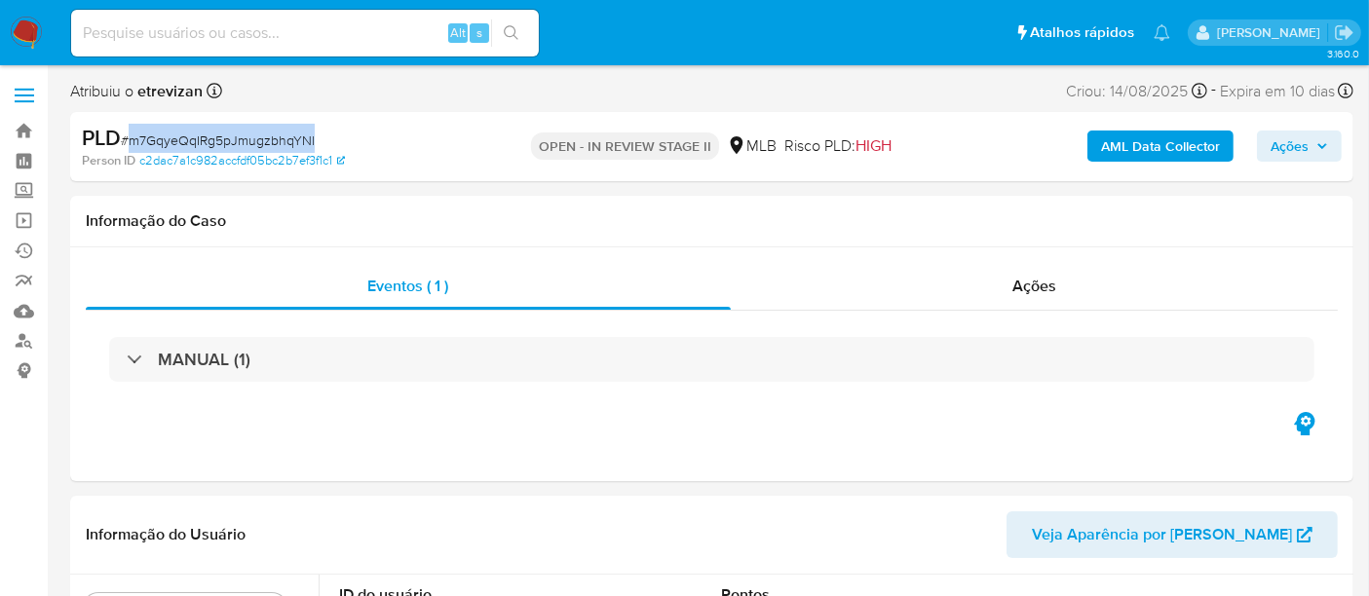
drag, startPoint x: 131, startPoint y: 146, endPoint x: 316, endPoint y: 141, distance: 185.2
click at [316, 141] on div "PLD # m7GqyeQqIRg5pJmugzbhqYNl" at bounding box center [288, 138] width 413 height 29
copy span "m7GqyeQqIRg5pJmugzbhqYNl"
